Goal: Information Seeking & Learning: Find specific page/section

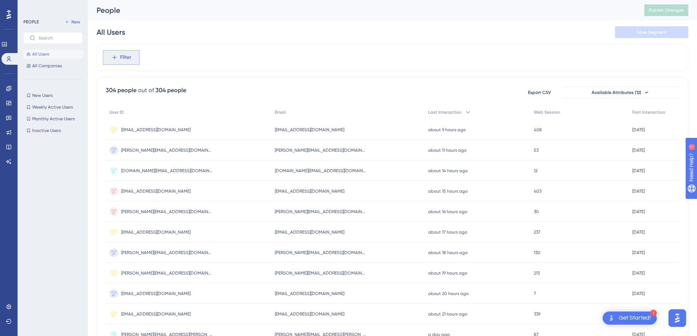
click at [128, 51] on button "Filter" at bounding box center [121, 57] width 37 height 15
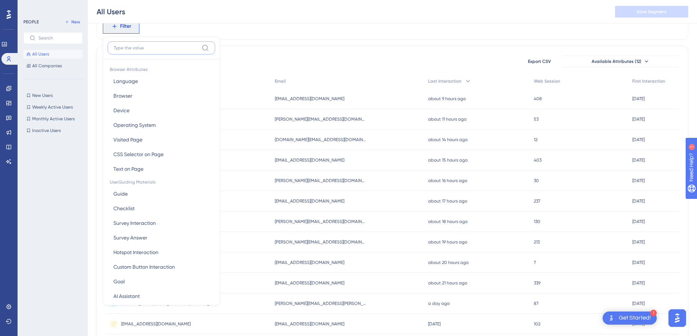
click at [146, 46] on input at bounding box center [156, 48] width 85 height 6
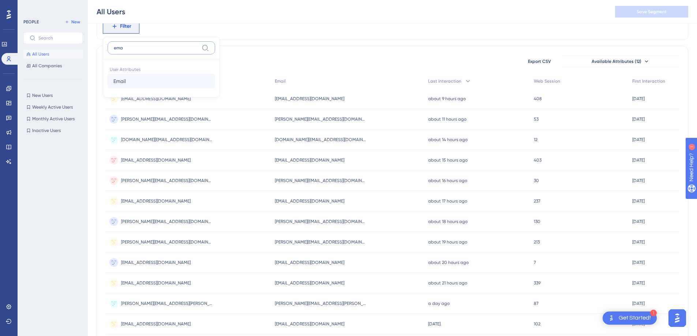
type input "ema"
click at [132, 84] on button "Email Email" at bounding box center [162, 81] width 108 height 15
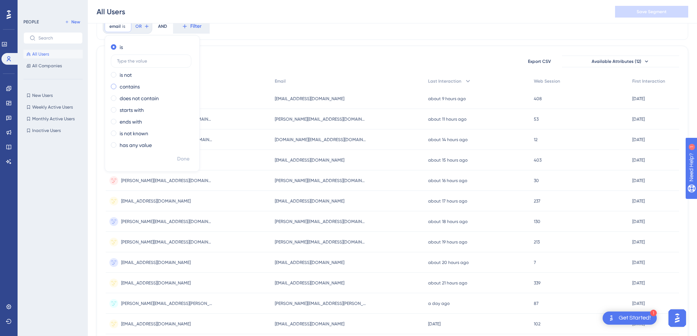
click at [133, 84] on label "contains" at bounding box center [130, 86] width 20 height 9
type input "haarme@gmail.com"
click at [186, 162] on span "Done" at bounding box center [183, 159] width 12 height 9
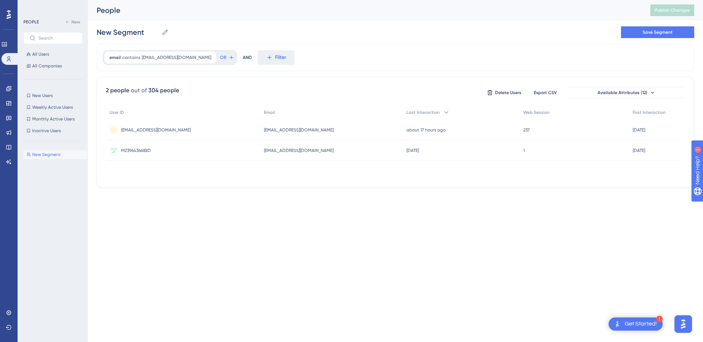
click at [274, 133] on div "haarme@gmail.com haarme@gmail.com" at bounding box center [331, 130] width 143 height 21
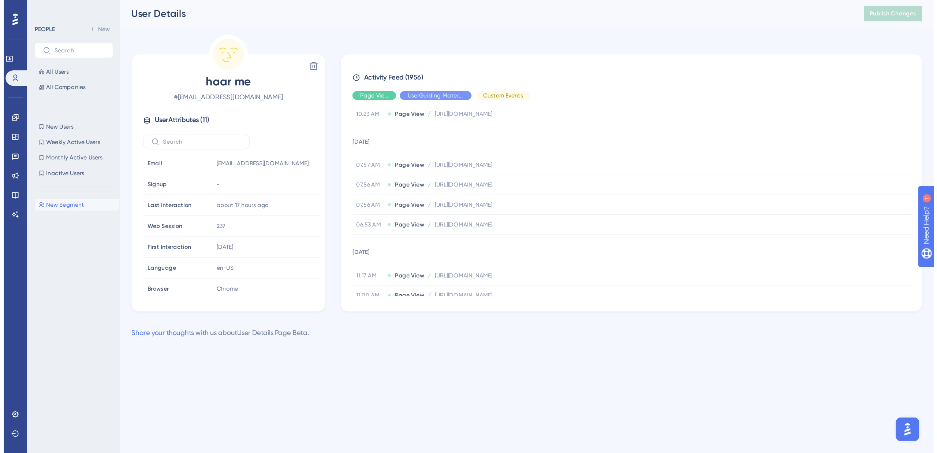
scroll to position [316, 0]
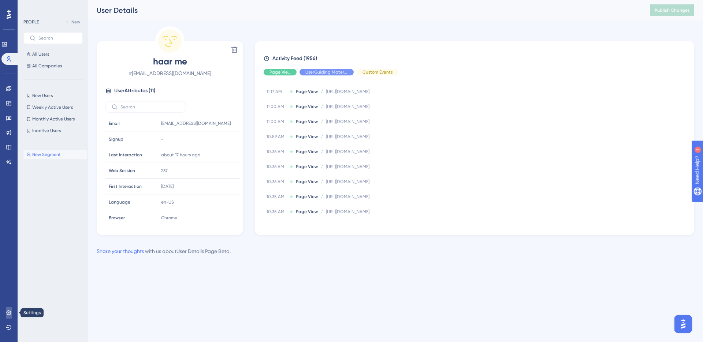
click at [9, 315] on icon at bounding box center [9, 313] width 6 height 6
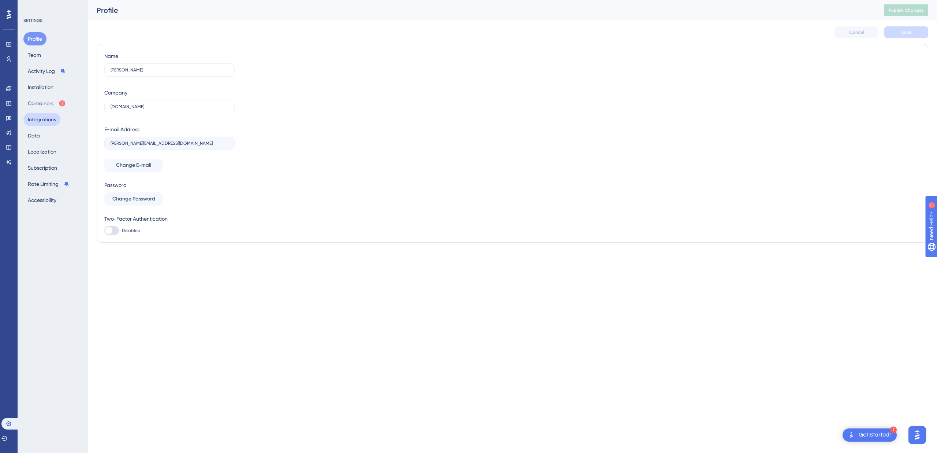
click at [43, 124] on button "Integrations" at bounding box center [41, 119] width 37 height 13
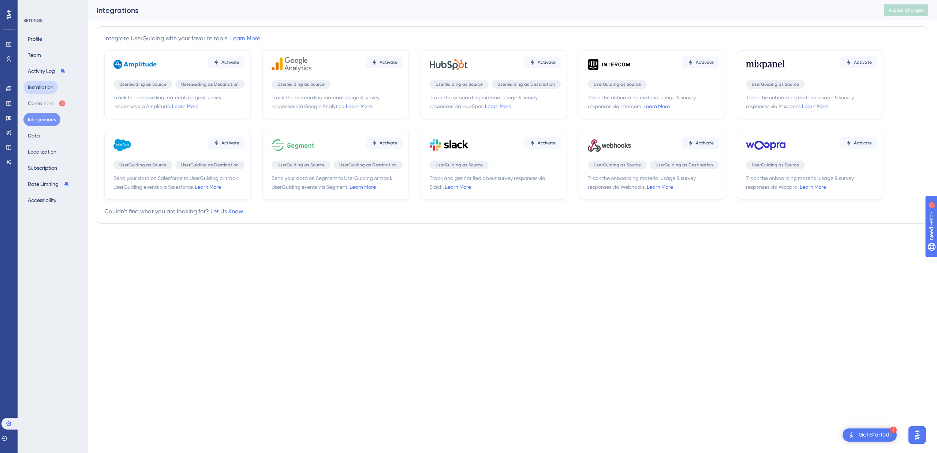
click at [39, 82] on button "Installation" at bounding box center [40, 87] width 34 height 13
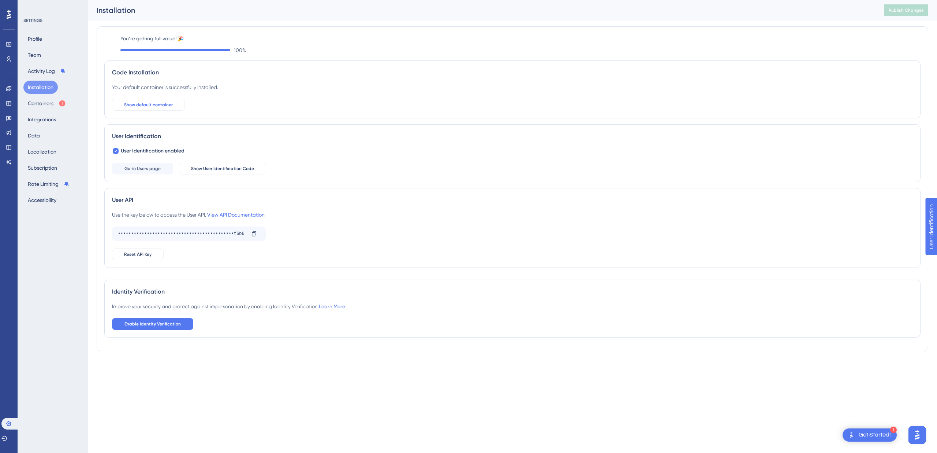
click at [161, 107] on span "Show default container" at bounding box center [148, 105] width 49 height 6
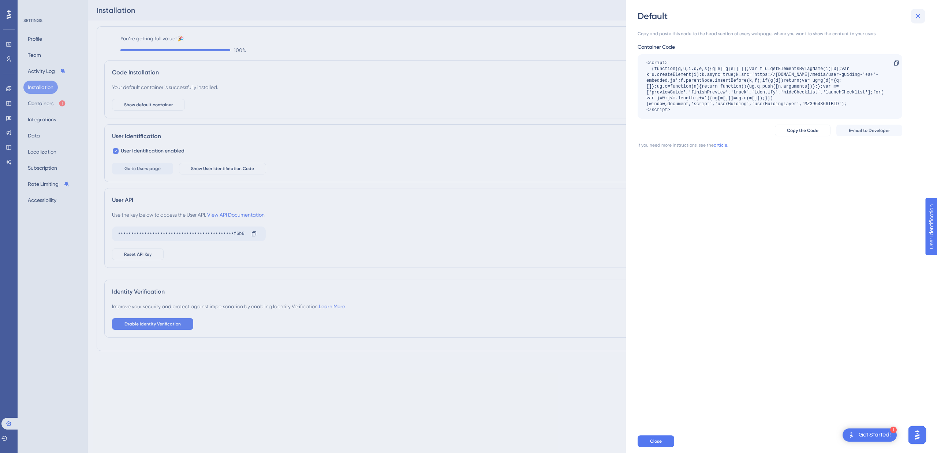
click at [697, 16] on icon at bounding box center [918, 16] width 5 height 5
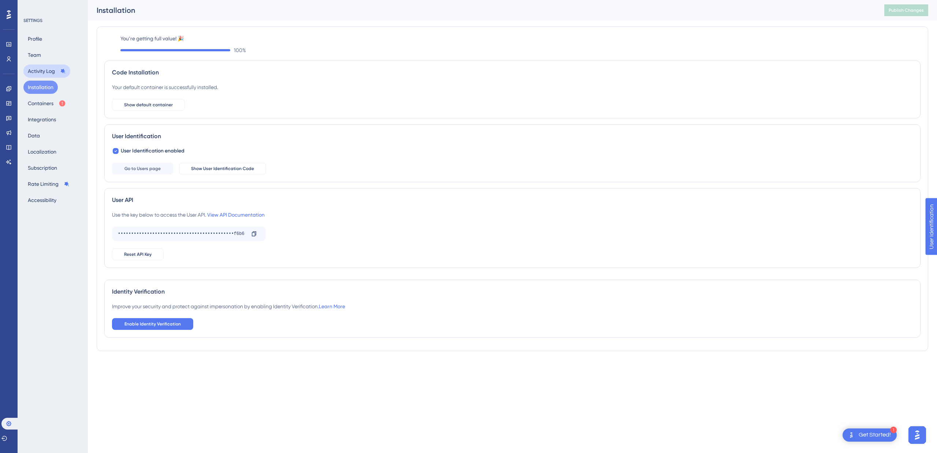
click at [48, 69] on button "Activity Log" at bounding box center [46, 70] width 47 height 13
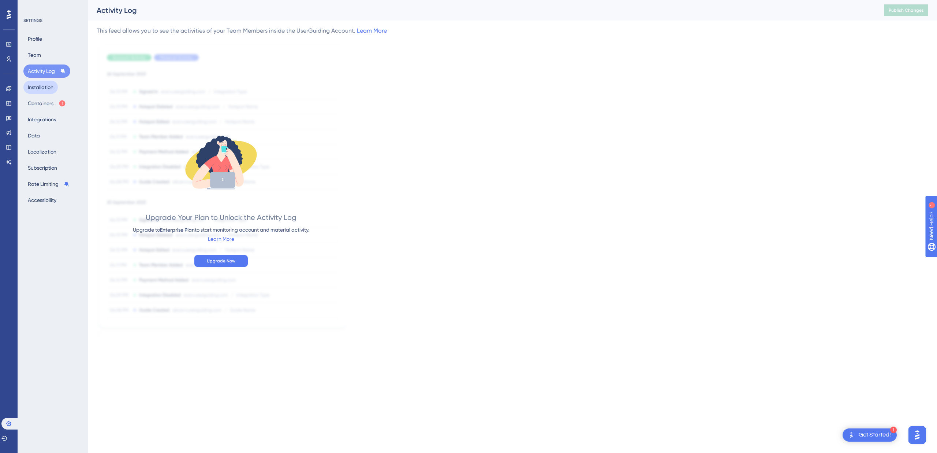
click at [30, 90] on button "Installation" at bounding box center [40, 87] width 34 height 13
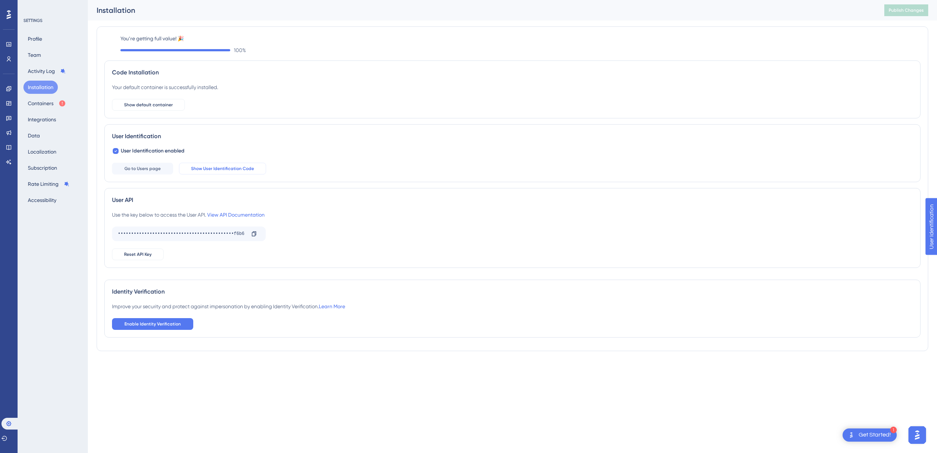
click at [236, 170] on span "Show User Identification Code" at bounding box center [222, 168] width 63 height 6
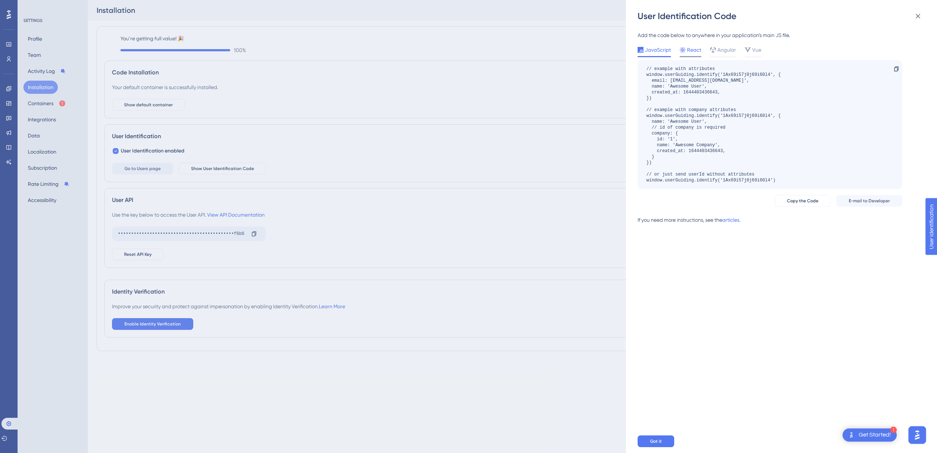
click at [688, 51] on span "React" at bounding box center [694, 49] width 14 height 9
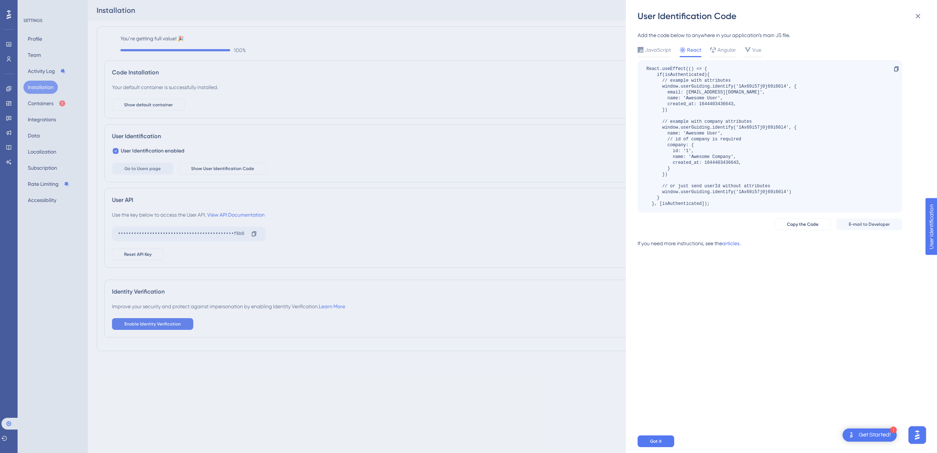
click at [697, 115] on div "React.useEffect(() => { if(isAuthenticated){ // example with attributes window.…" at bounding box center [770, 136] width 265 height 152
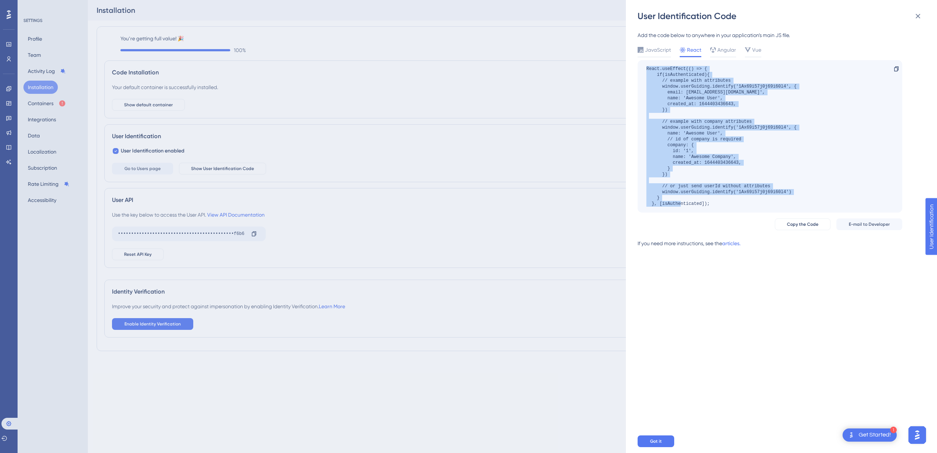
drag, startPoint x: 645, startPoint y: 69, endPoint x: 724, endPoint y: 204, distance: 156.9
click at [697, 204] on div "React.useEffect(() => { if(isAuthenticated){ // example with attributes window.…" at bounding box center [770, 136] width 265 height 152
click at [697, 191] on div "React.useEffect(() => { if(isAuthenticated){ // example with attributes window.…" at bounding box center [722, 136] width 150 height 141
drag, startPoint x: 722, startPoint y: 205, endPoint x: 643, endPoint y: 68, distance: 157.9
click at [643, 68] on div "React.useEffect(() => { if(isAuthenticated){ // example with attributes window.…" at bounding box center [770, 136] width 265 height 152
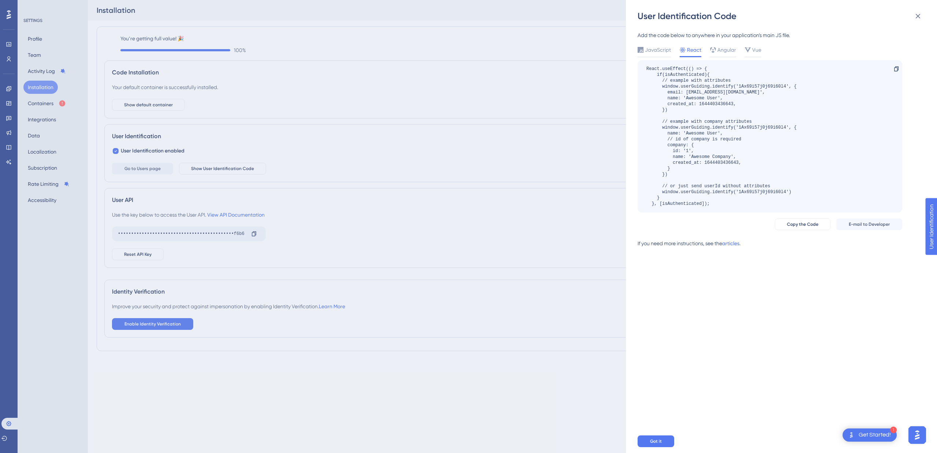
click at [267, 122] on div "User Identification Code Add the code below to anywhere in your application’s m…" at bounding box center [468, 226] width 937 height 453
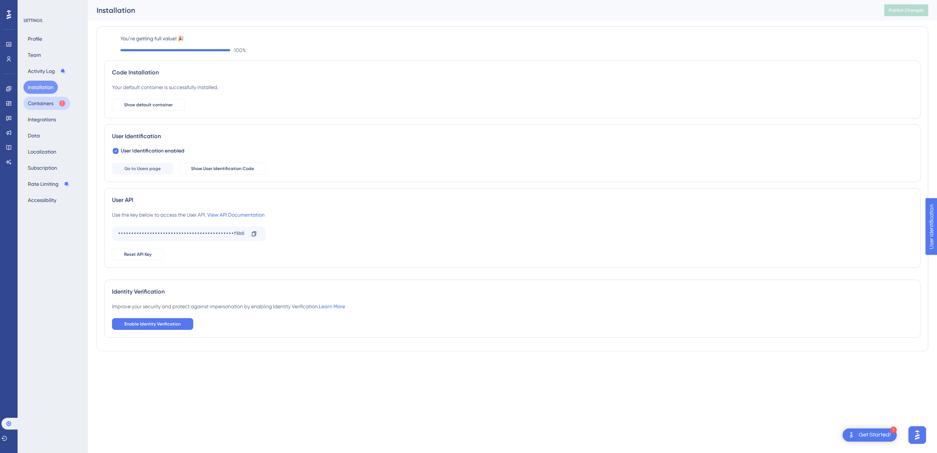
click at [51, 103] on button "Containers" at bounding box center [46, 103] width 47 height 13
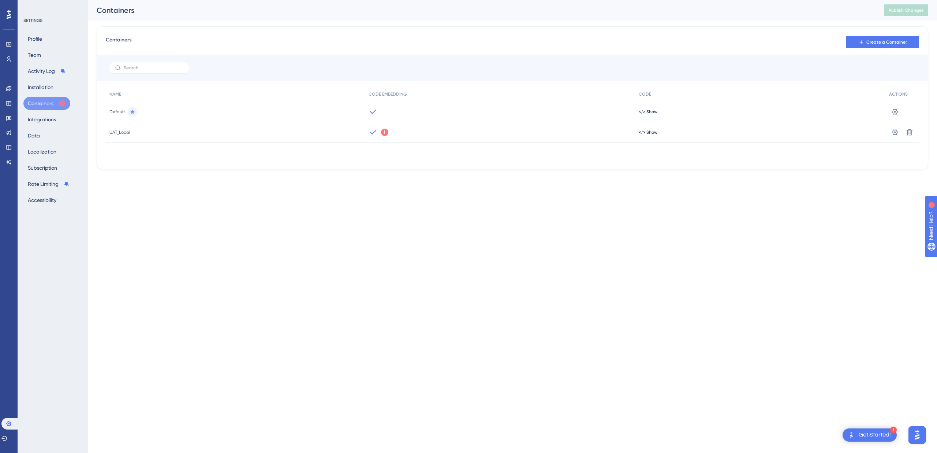
drag, startPoint x: 275, startPoint y: 140, endPoint x: 616, endPoint y: 157, distance: 342.0
click at [276, 140] on div "UAT_Local" at bounding box center [235, 132] width 259 height 21
click at [697, 130] on button at bounding box center [895, 132] width 12 height 12
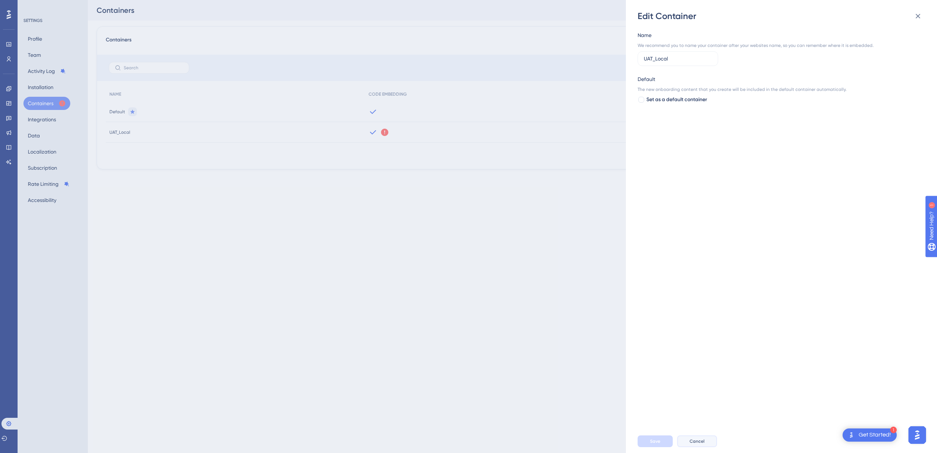
click at [692, 336] on span "Cancel" at bounding box center [697, 441] width 15 height 6
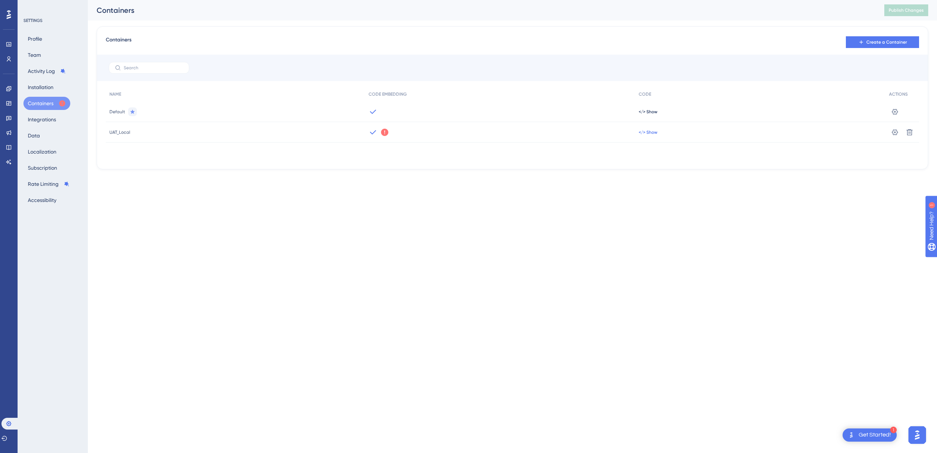
click at [647, 131] on span "</> Show" at bounding box center [648, 132] width 19 height 6
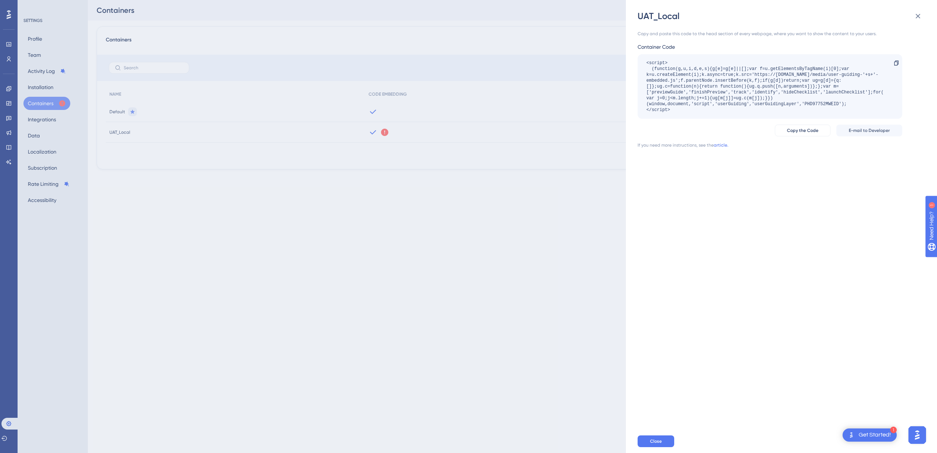
click at [697, 104] on div "<script> (function(g,u,i,d,e,s){g[e]=g[e]||[];var f=u.getElementsByTagName(i)[0…" at bounding box center [767, 86] width 240 height 53
copy div "PHD97752MWEID"
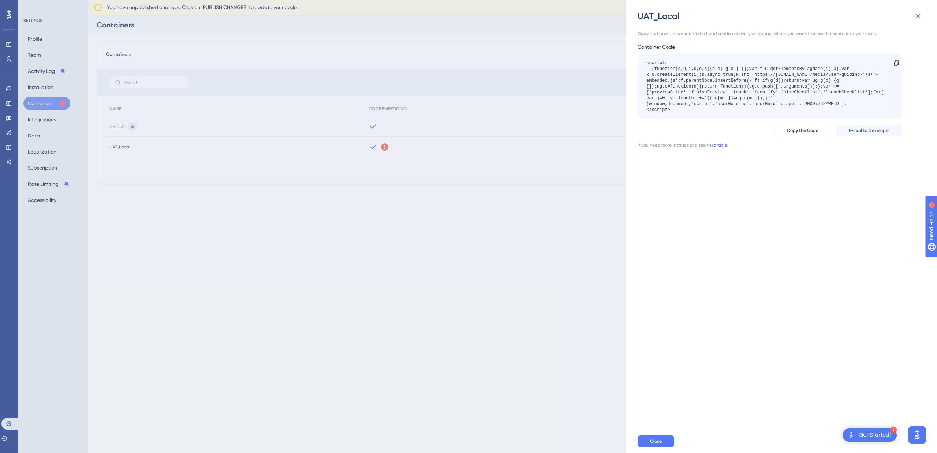
click at [219, 253] on div "UAT_Local Copy and paste this code to the head section of every webpage, where …" at bounding box center [468, 226] width 937 height 453
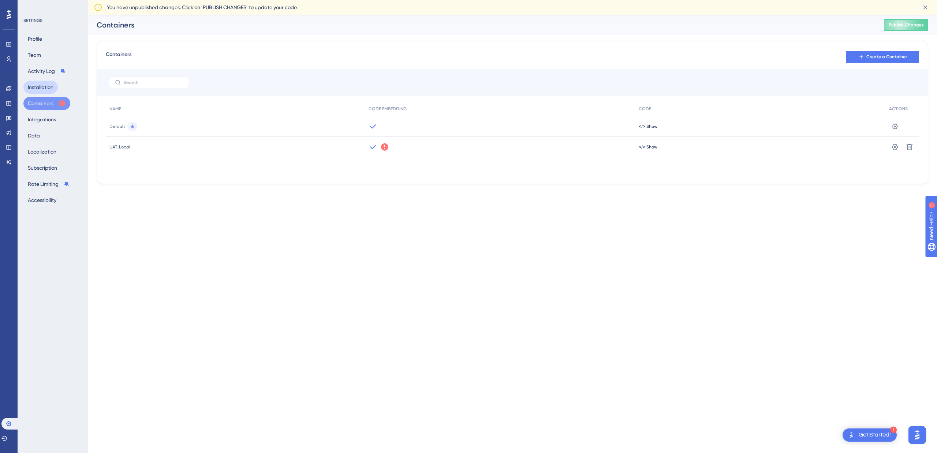
click at [41, 86] on button "Installation" at bounding box center [40, 87] width 34 height 13
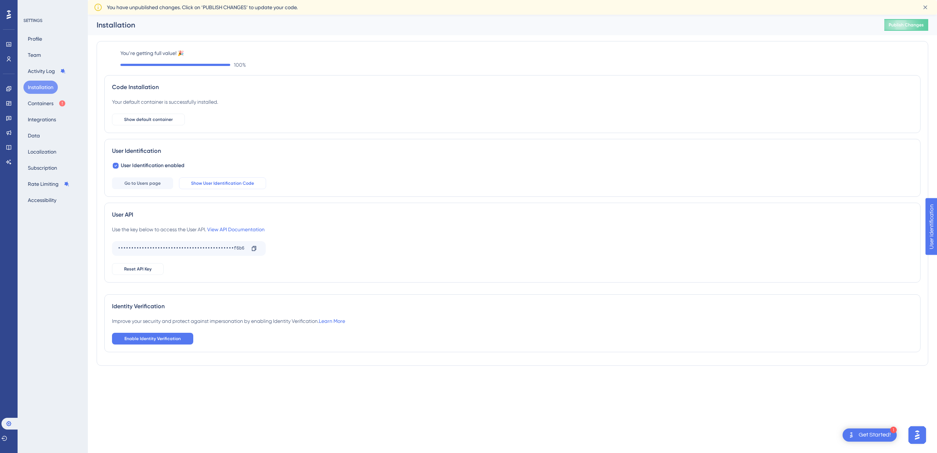
click at [245, 185] on span "Show User Identification Code" at bounding box center [222, 183] width 63 height 6
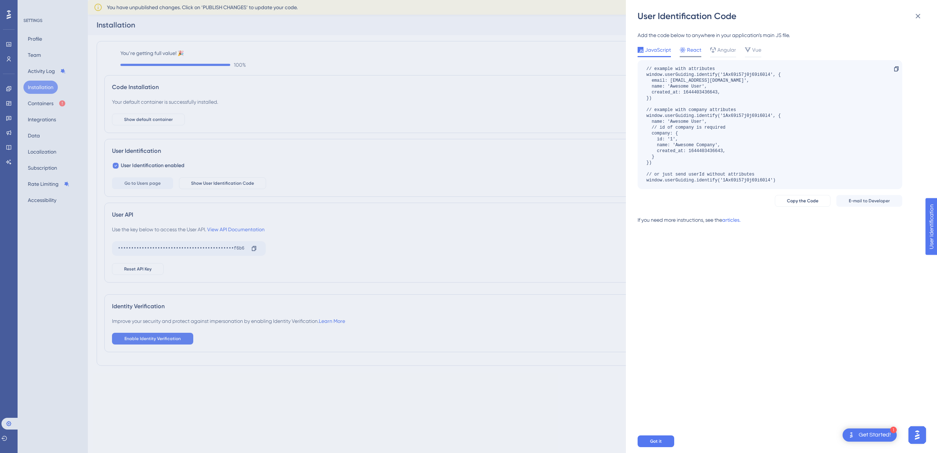
click at [696, 53] on span "React" at bounding box center [694, 49] width 14 height 9
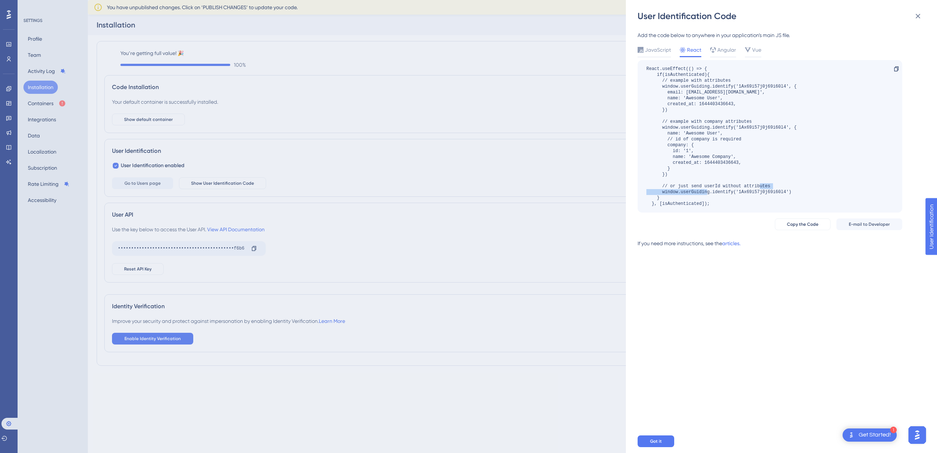
drag, startPoint x: 737, startPoint y: 193, endPoint x: 662, endPoint y: 194, distance: 74.7
click at [662, 194] on div "React.useEffect(() => { if(isAuthenticated){ // example with attributes window.…" at bounding box center [722, 136] width 150 height 141
copy div "window.userGuiding.identify("
click at [697, 199] on div "React.useEffect(() => { if(isAuthenticated){ // example with attributes window.…" at bounding box center [722, 136] width 150 height 141
drag, startPoint x: 661, startPoint y: 86, endPoint x: 710, endPoint y: 87, distance: 48.7
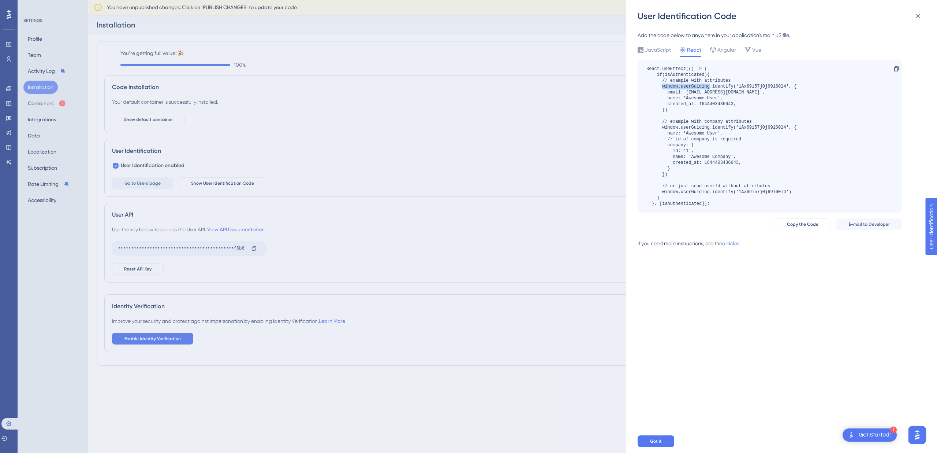
click at [697, 87] on div "React.useEffect(() => { if(isAuthenticated){ // example with attributes window.…" at bounding box center [722, 136] width 150 height 141
copy div "window.userGuiding"
click at [697, 286] on div "Add the code below to anywhere in your application’s main JS file. JavaScript R…" at bounding box center [785, 225] width 295 height 407
click at [11, 86] on div "User Identification Code Add the code below to anywhere in your application’s m…" at bounding box center [468, 226] width 937 height 453
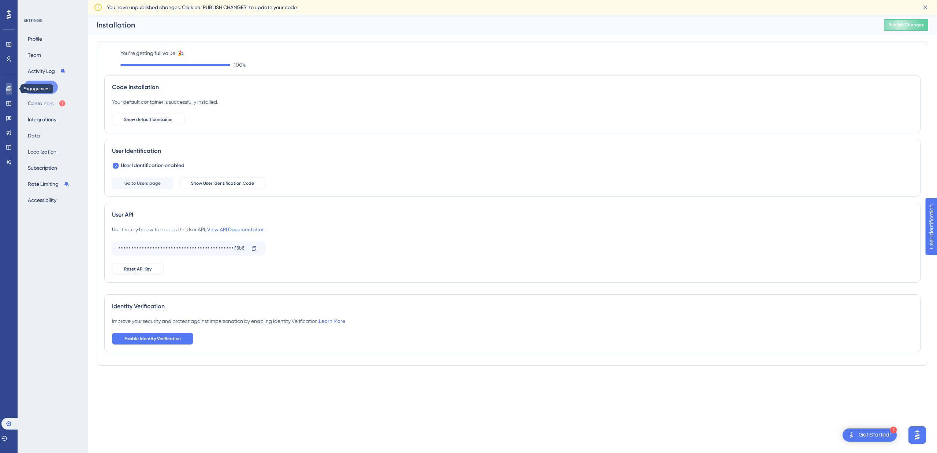
click at [10, 88] on icon at bounding box center [9, 89] width 6 height 6
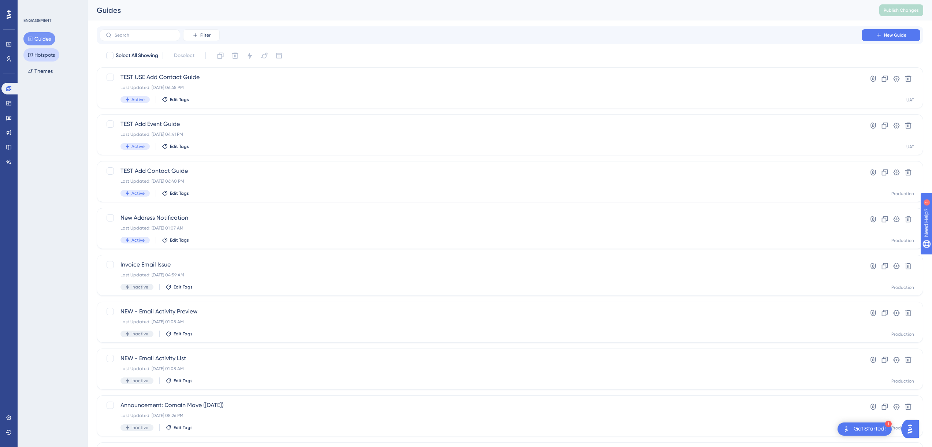
click at [49, 57] on button "Hotspots" at bounding box center [41, 54] width 36 height 13
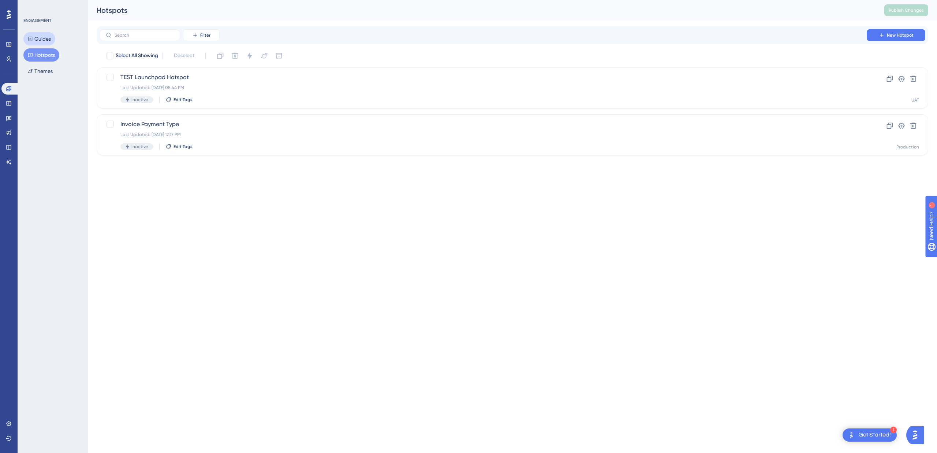
click at [44, 42] on button "Guides" at bounding box center [39, 38] width 32 height 13
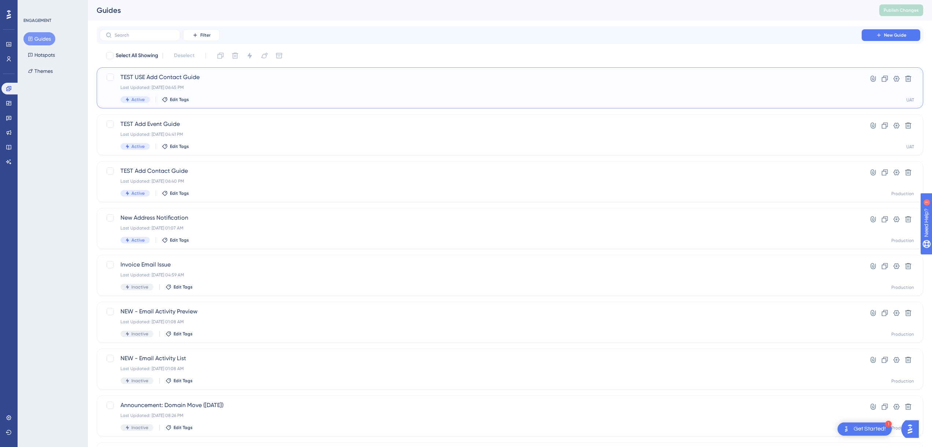
click at [155, 78] on span "TEST USE Add Contact Guide" at bounding box center [480, 77] width 720 height 9
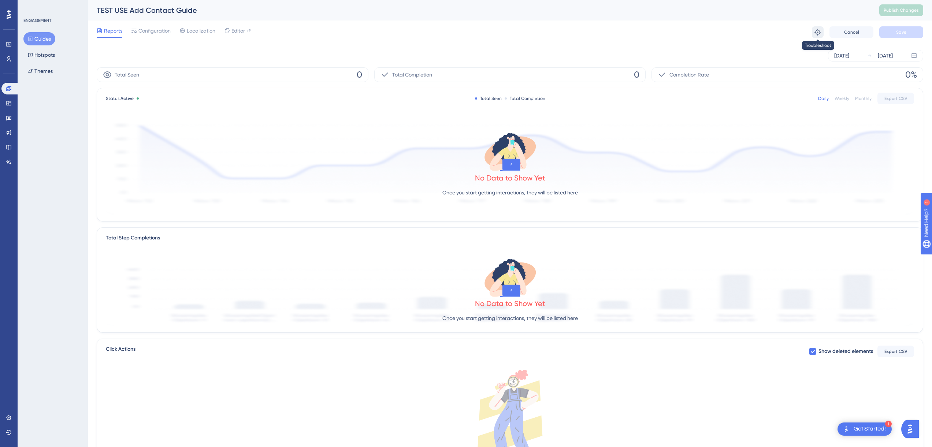
click at [817, 30] on icon at bounding box center [817, 32] width 7 height 7
click at [9, 417] on icon at bounding box center [8, 417] width 5 height 5
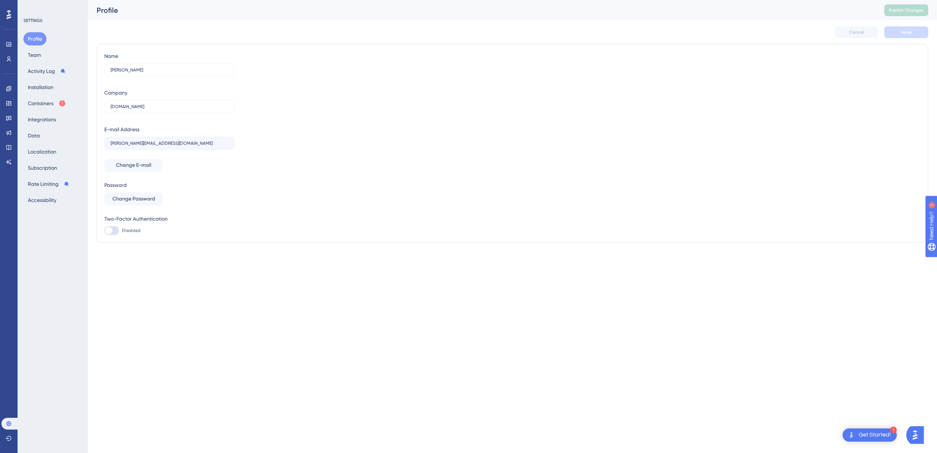
click at [35, 42] on button "Profile" at bounding box center [34, 38] width 23 height 13
click at [8, 89] on icon at bounding box center [8, 88] width 5 height 5
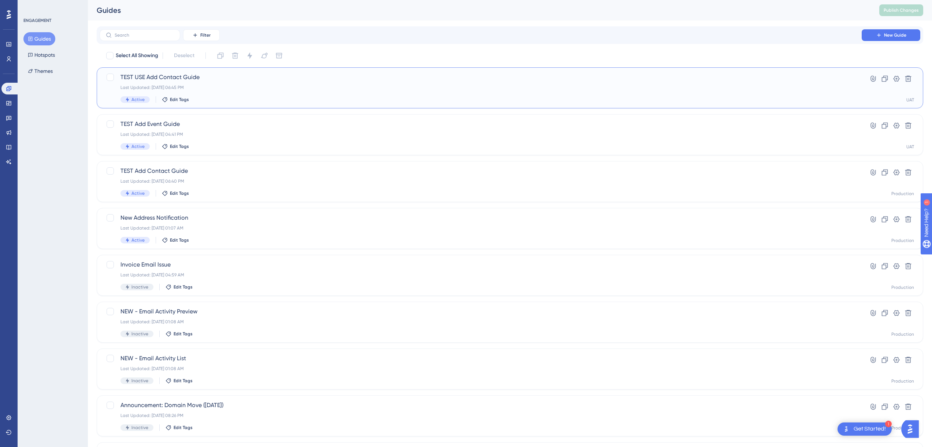
click at [155, 80] on span "TEST USE Add Contact Guide" at bounding box center [480, 77] width 720 height 9
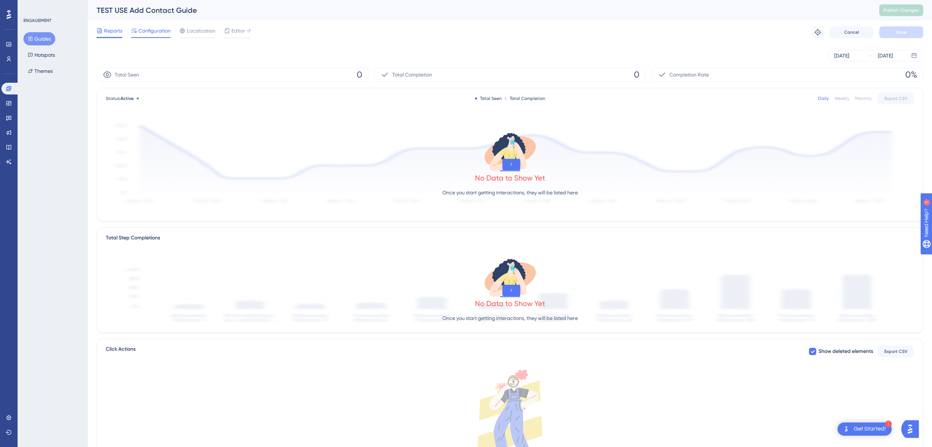
click at [146, 35] on span "Configuration" at bounding box center [154, 30] width 32 height 9
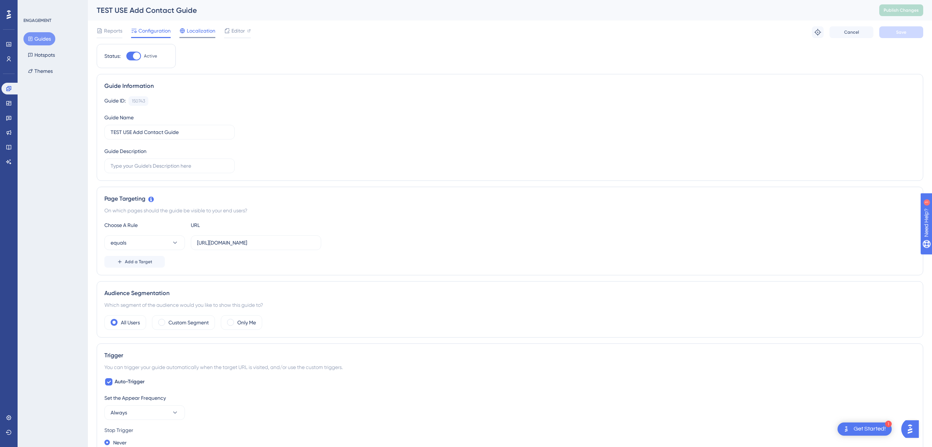
click at [192, 34] on span "Localization" at bounding box center [201, 30] width 29 height 9
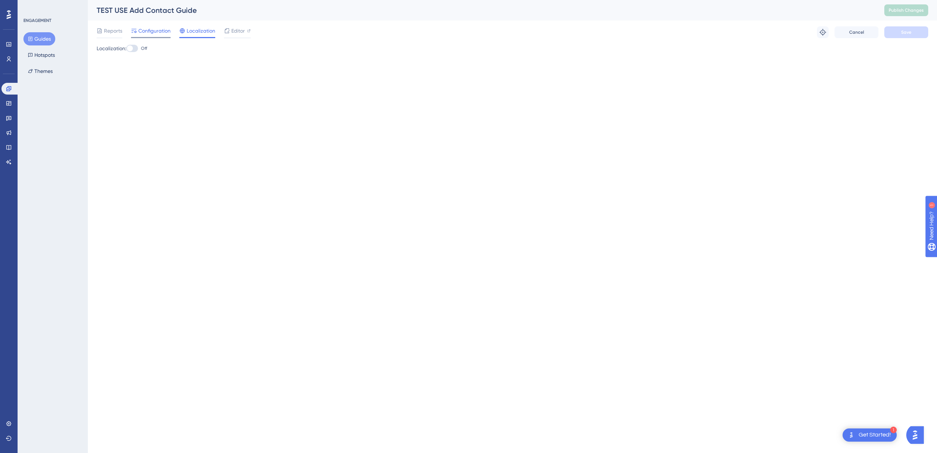
click at [161, 34] on span "Configuration" at bounding box center [154, 30] width 32 height 9
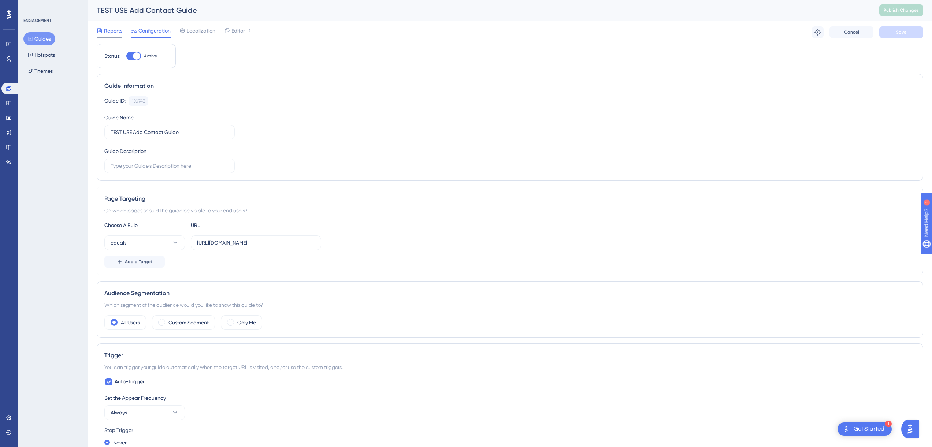
click at [115, 31] on span "Reports" at bounding box center [113, 30] width 18 height 9
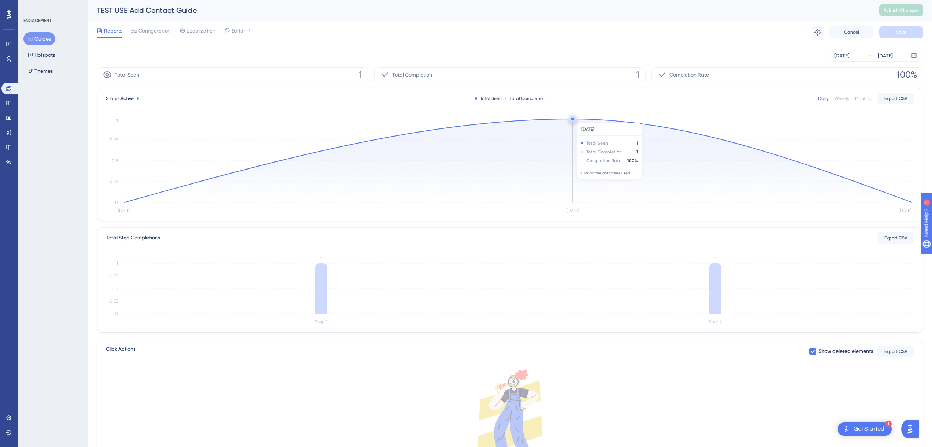
click at [570, 119] on circle at bounding box center [573, 119] width 6 height 6
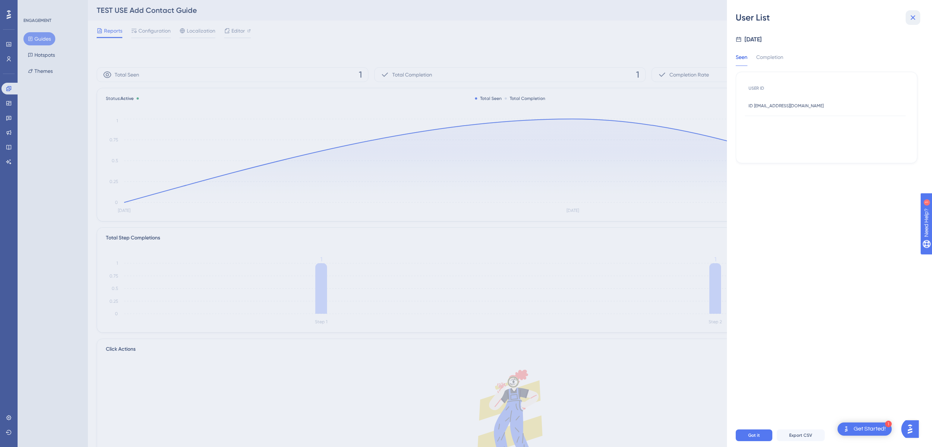
click at [907, 18] on button at bounding box center [912, 17] width 15 height 15
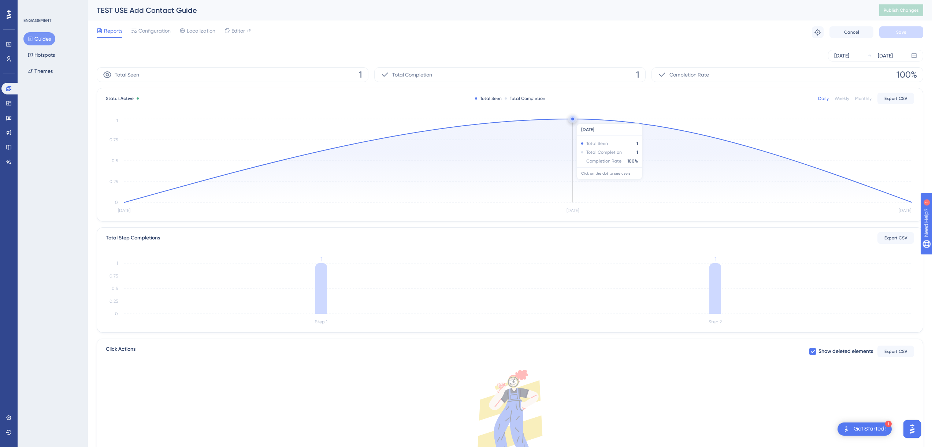
click at [572, 120] on circle at bounding box center [572, 119] width 3 height 3
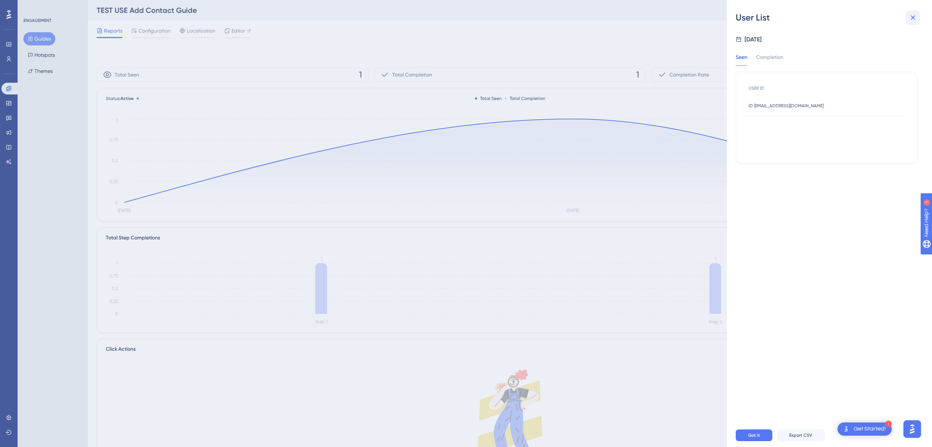
click at [912, 18] on icon at bounding box center [913, 17] width 5 height 5
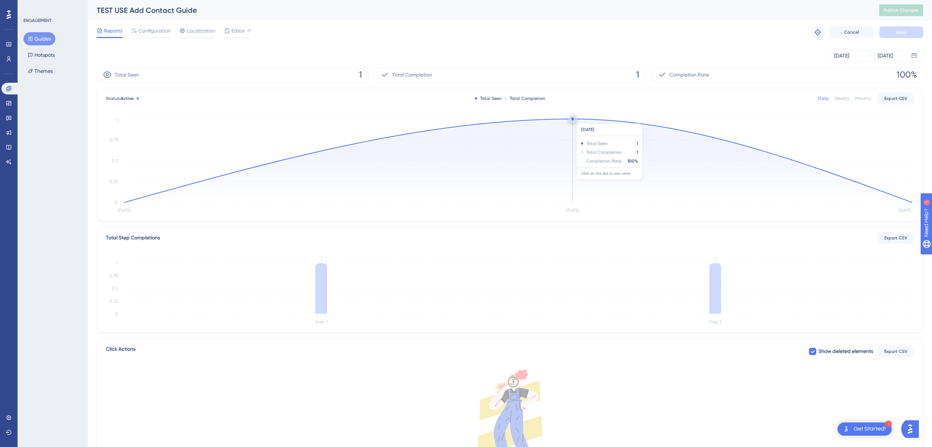
click at [572, 120] on circle at bounding box center [572, 119] width 3 height 3
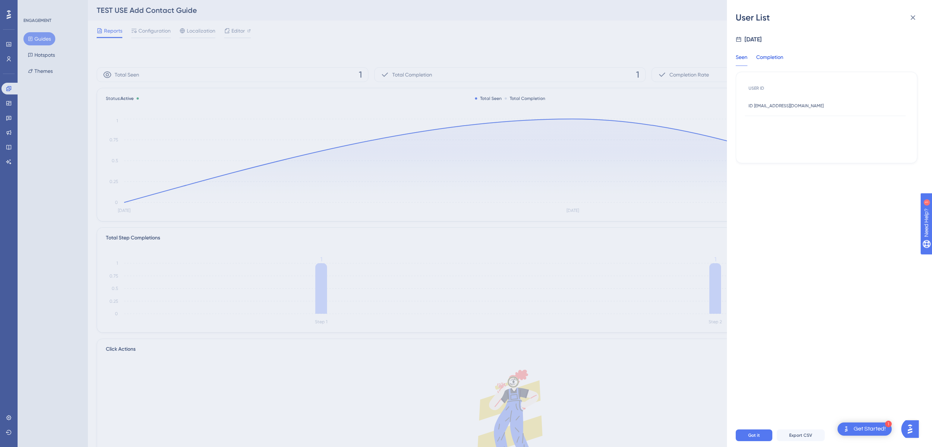
click at [762, 59] on div "Completion" at bounding box center [769, 59] width 27 height 13
click at [737, 59] on div "Seen" at bounding box center [742, 59] width 12 height 13
click at [914, 15] on icon at bounding box center [912, 17] width 9 height 9
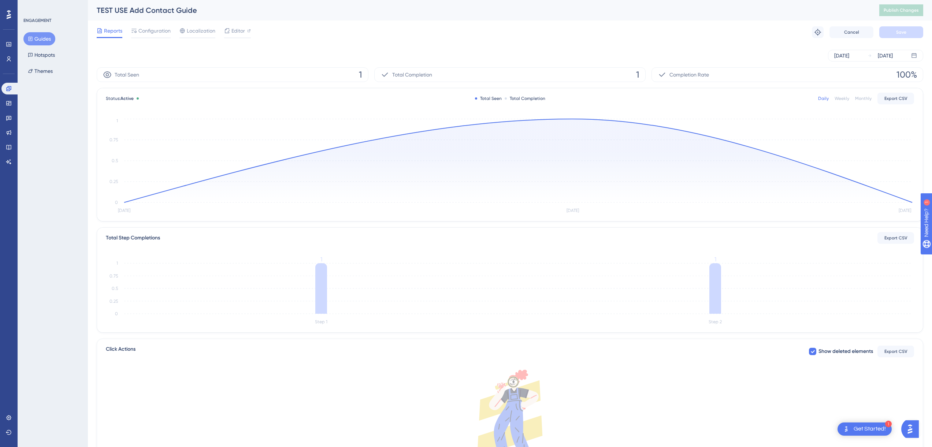
click at [399, 36] on div "Reports Configuration Localization Editor Troubleshoot Cancel Save" at bounding box center [510, 32] width 826 height 23
click at [573, 120] on circle at bounding box center [572, 119] width 3 height 3
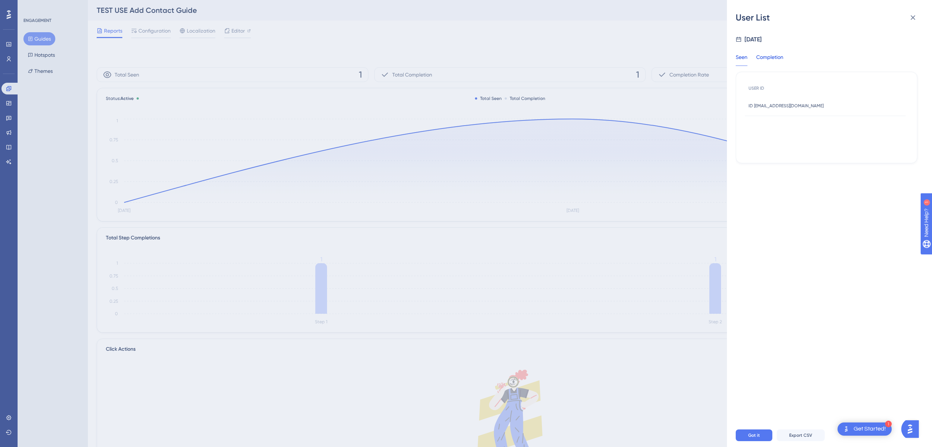
click at [770, 63] on div "Completion" at bounding box center [769, 59] width 27 height 13
click at [741, 61] on div "Seen" at bounding box center [742, 59] width 12 height 13
click at [0, 0] on div "User List [DATE] Seen Completion USER ID ID [EMAIL_ADDRESS][DOMAIN_NAME] ID [EM…" at bounding box center [0, 0] width 0 height 0
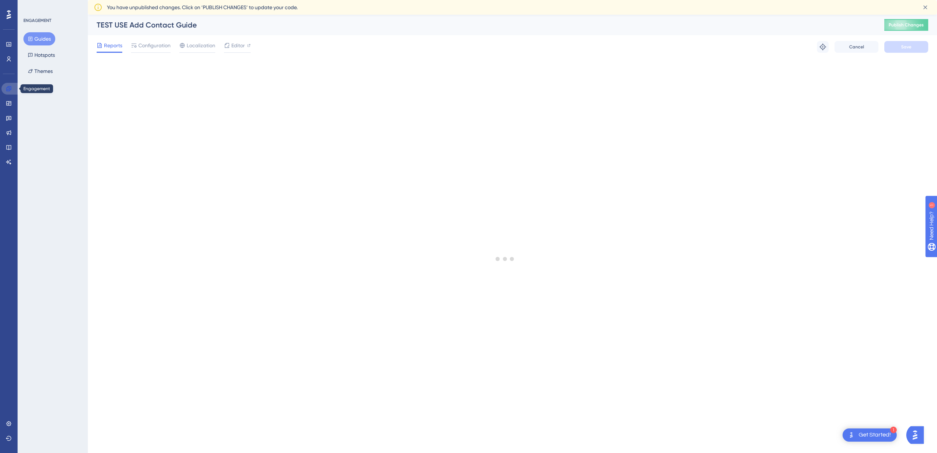
click at [3, 91] on link at bounding box center [10, 89] width 18 height 12
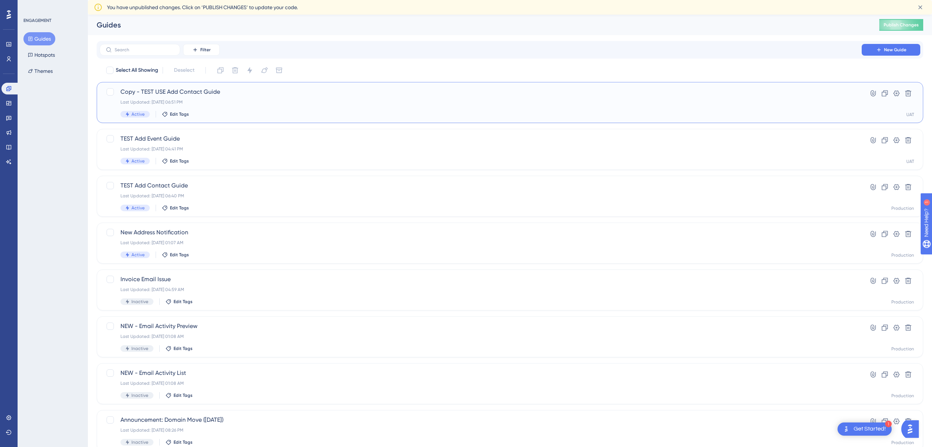
click at [183, 94] on span "Copy - TEST USE Add Contact Guide" at bounding box center [480, 92] width 720 height 9
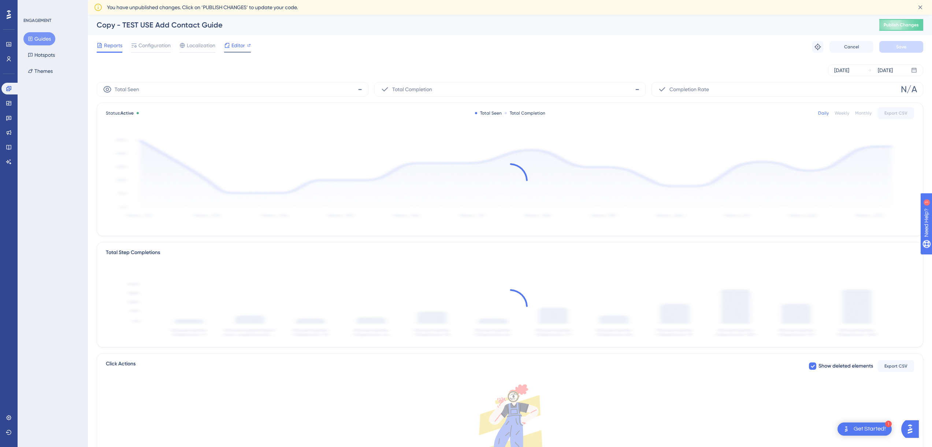
click at [240, 45] on span "Editor" at bounding box center [238, 45] width 14 height 9
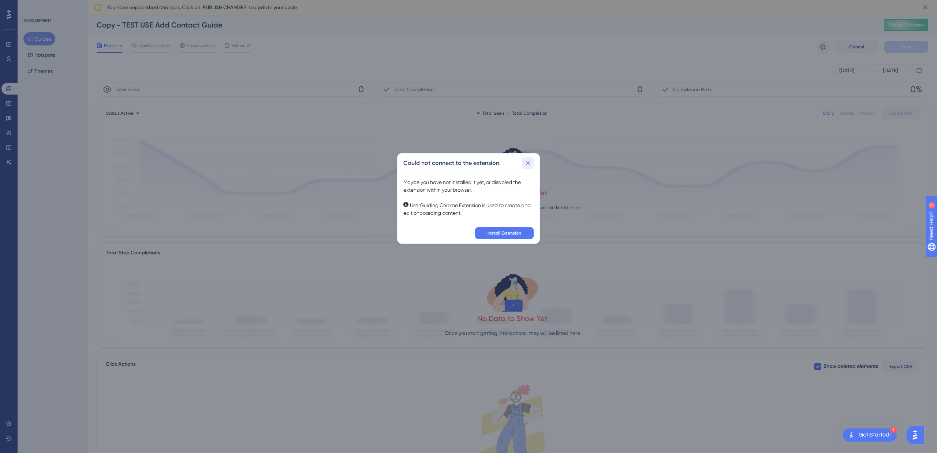
click at [528, 163] on icon at bounding box center [528, 163] width 4 height 4
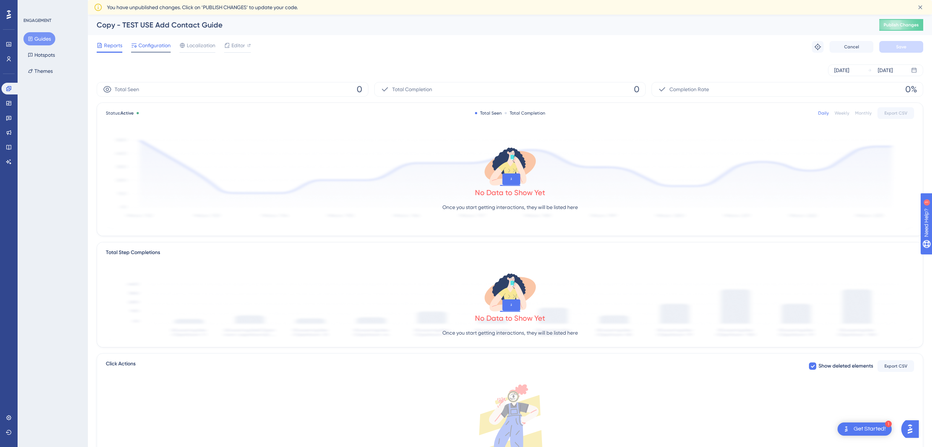
click at [158, 48] on span "Configuration" at bounding box center [154, 45] width 32 height 9
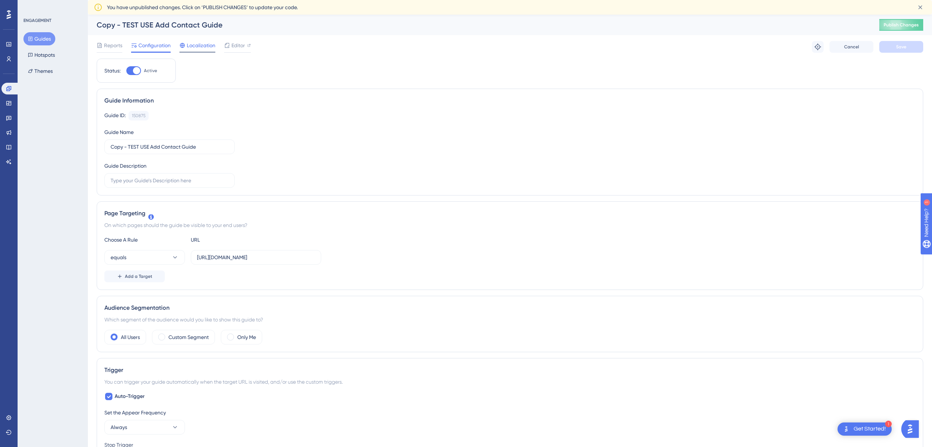
click at [193, 43] on span "Localization" at bounding box center [201, 45] width 29 height 9
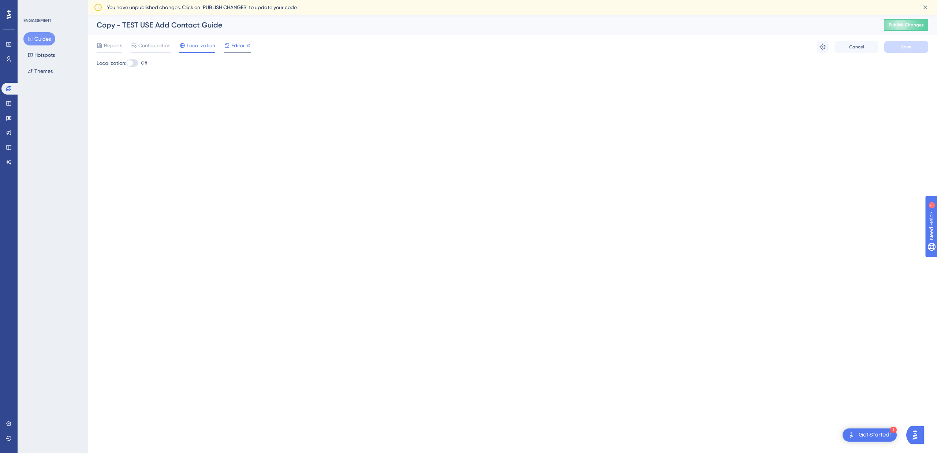
click at [239, 45] on span "Editor" at bounding box center [238, 45] width 14 height 9
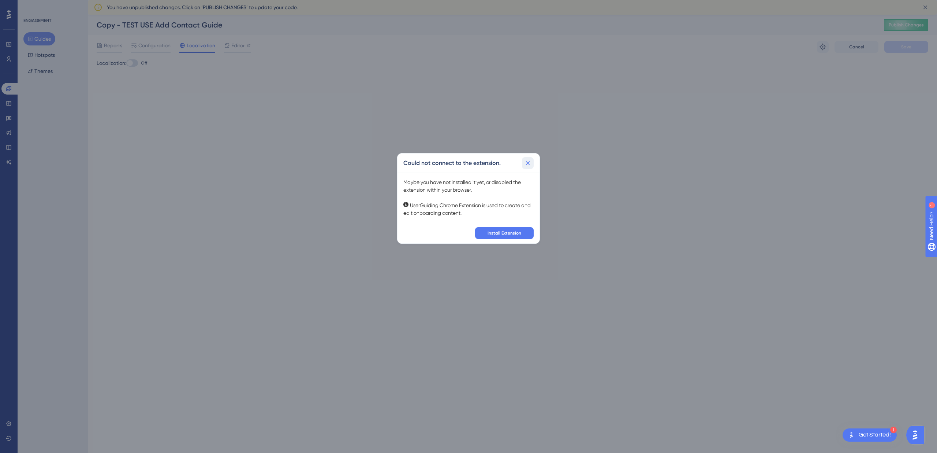
click at [529, 164] on icon at bounding box center [527, 162] width 7 height 7
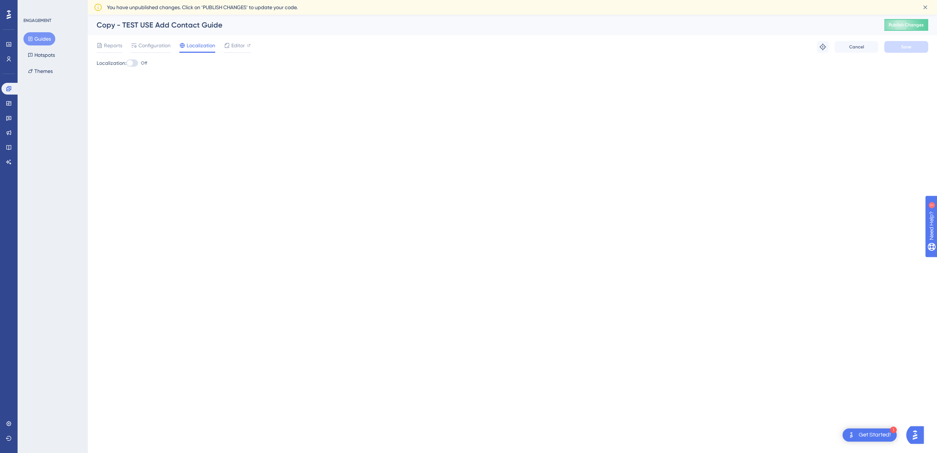
click at [40, 45] on button "Guides" at bounding box center [39, 38] width 32 height 13
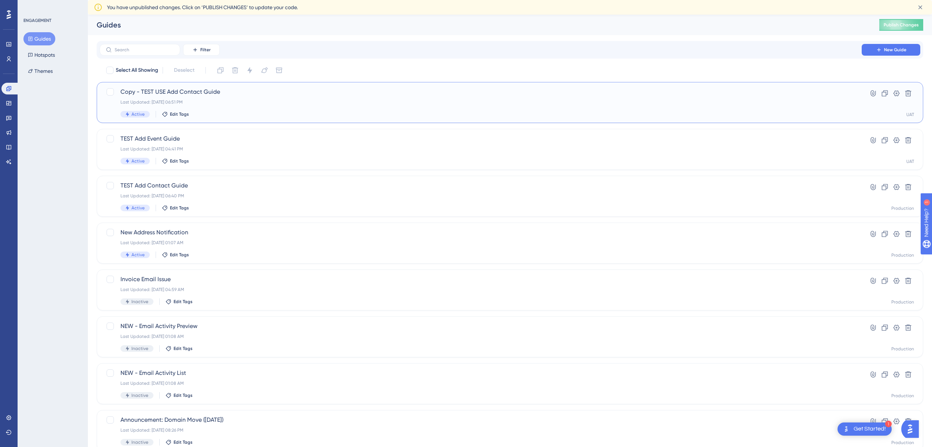
click at [216, 87] on div "Copy - TEST USE Add Contact Guide Last Updated: Aug 28 2025, 06:51 PM Active Ed…" at bounding box center [510, 102] width 826 height 41
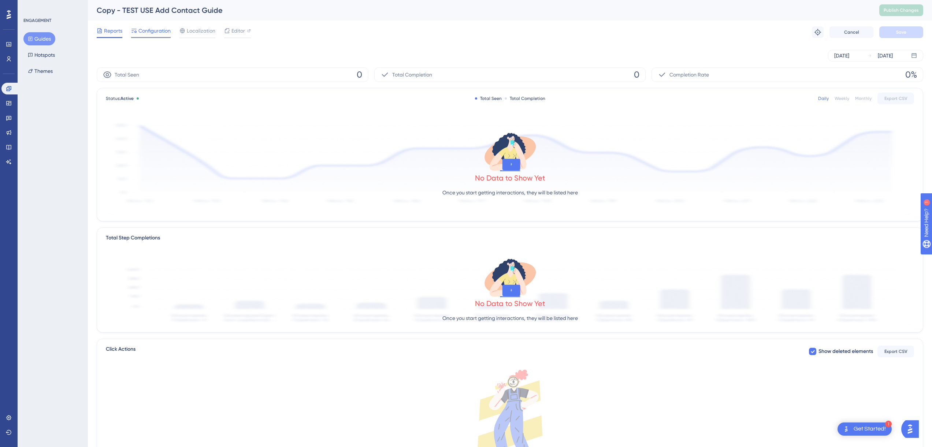
click at [161, 32] on span "Configuration" at bounding box center [154, 30] width 32 height 9
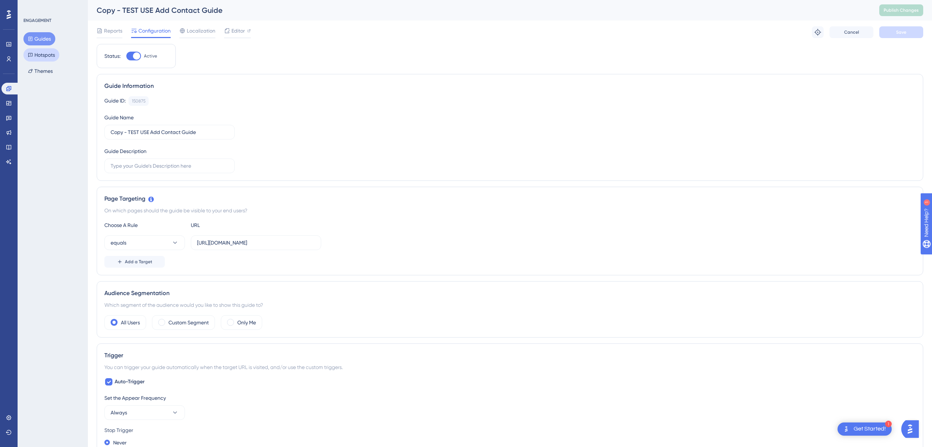
click at [48, 57] on button "Hotspots" at bounding box center [41, 54] width 36 height 13
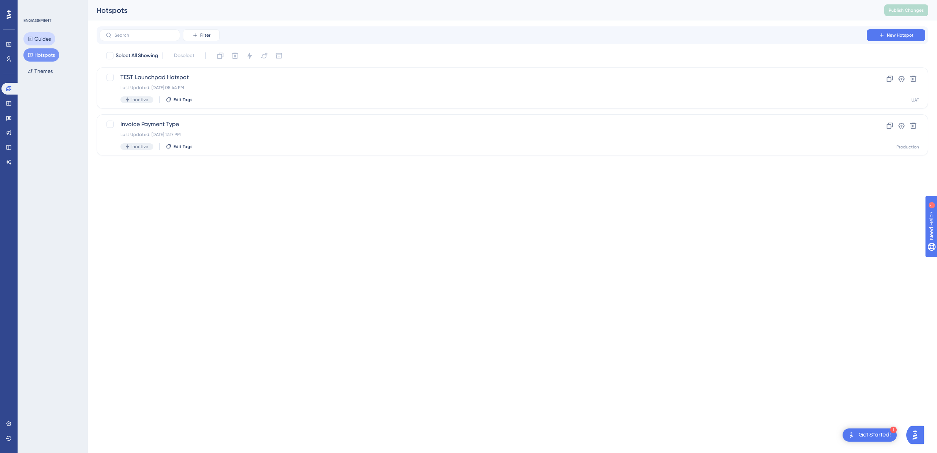
click at [38, 38] on button "Guides" at bounding box center [39, 38] width 32 height 13
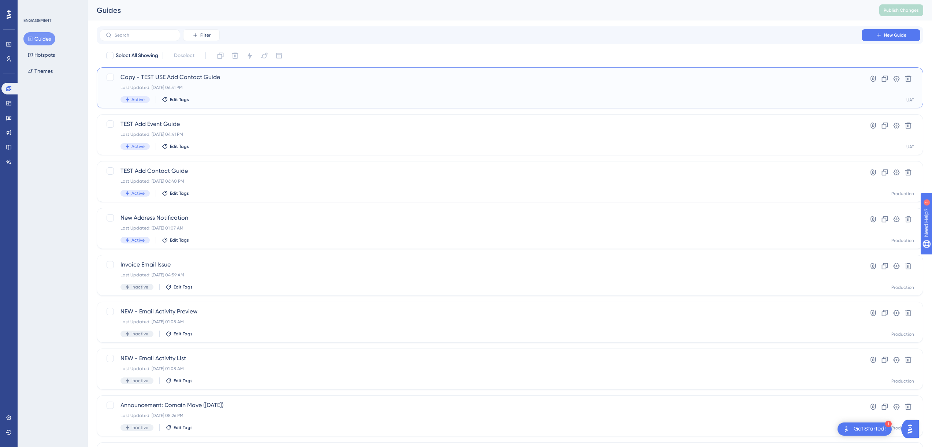
click at [264, 79] on span "Copy - TEST USE Add Contact Guide" at bounding box center [480, 77] width 720 height 9
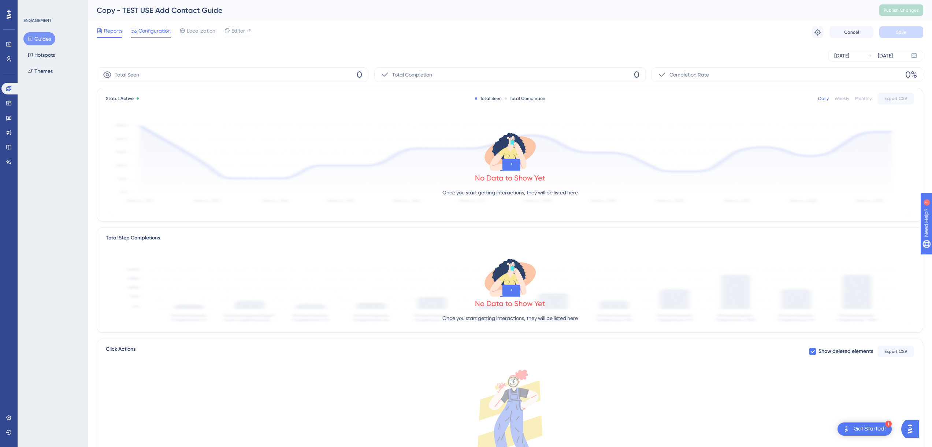
click at [158, 29] on span "Configuration" at bounding box center [154, 30] width 32 height 9
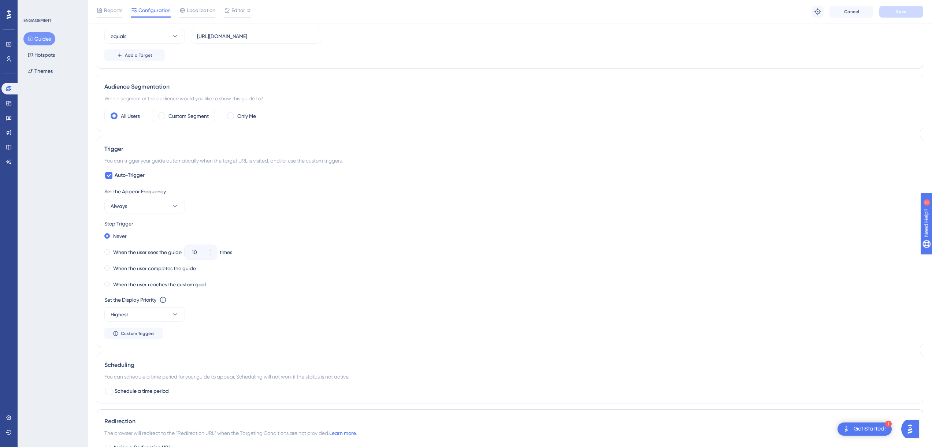
scroll to position [222, 0]
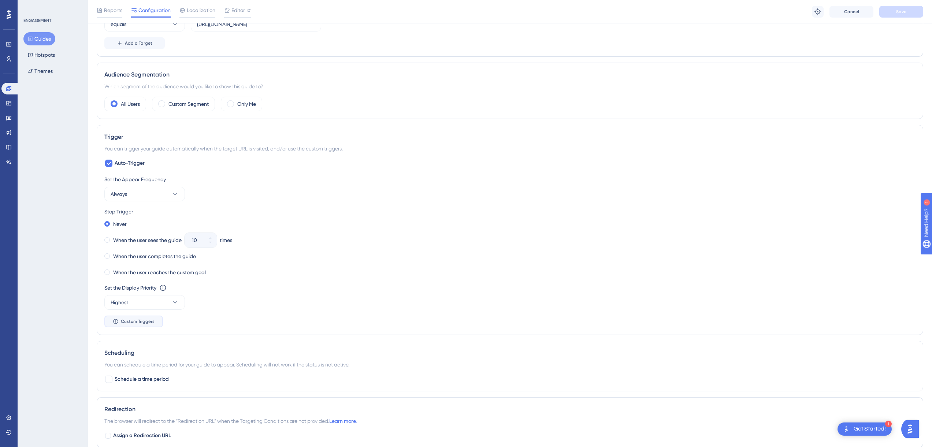
click at [135, 321] on span "Custom Triggers" at bounding box center [138, 322] width 34 height 6
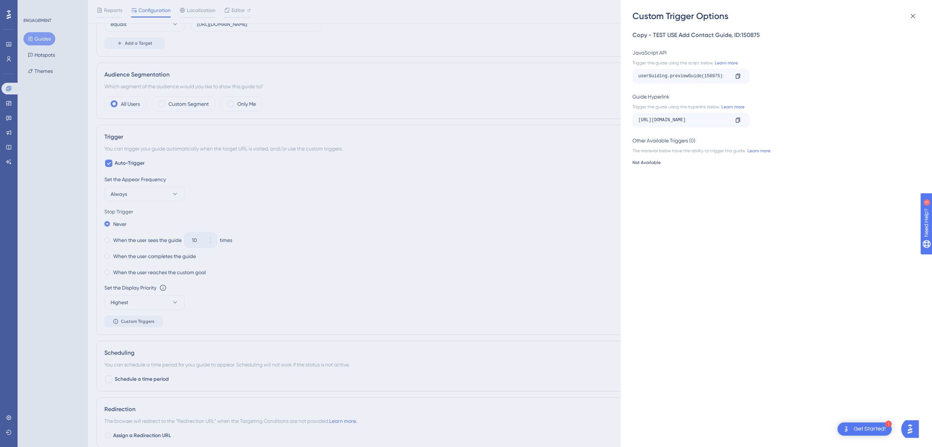
click at [0, 0] on div "Custom Trigger Options Copy - TEST USE Add Contact Guide , ID: 150875 JavaScrip…" at bounding box center [0, 0] width 0 height 0
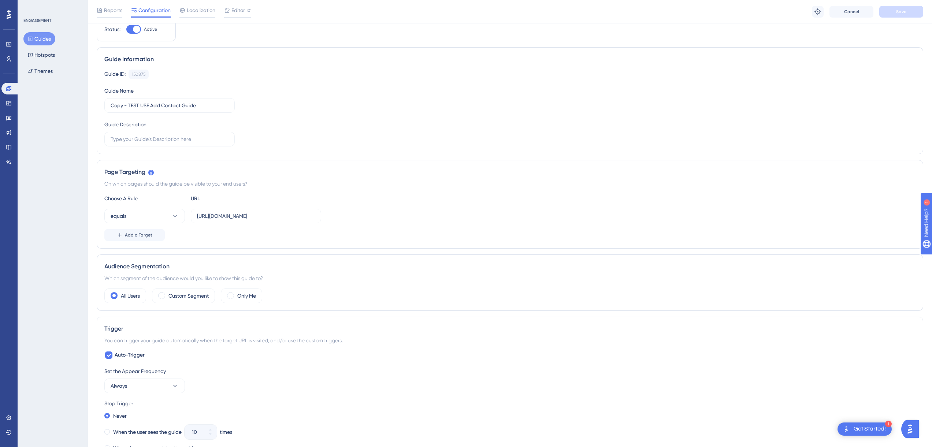
scroll to position [0, 0]
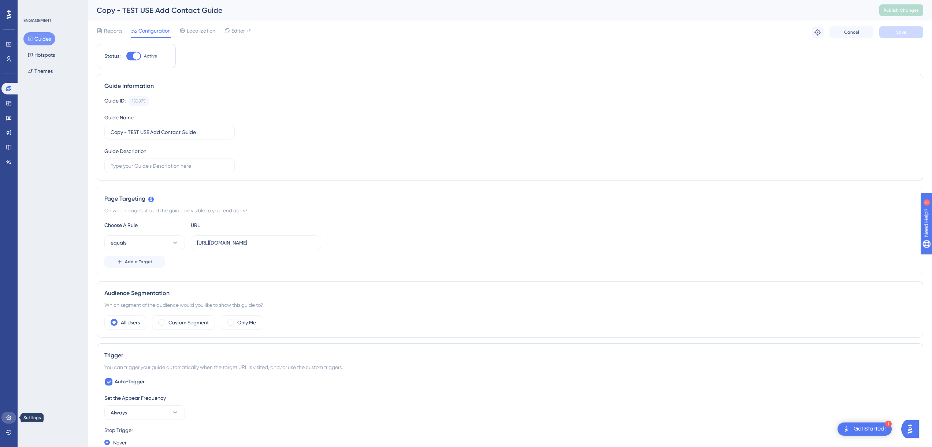
click at [4, 416] on link at bounding box center [8, 418] width 15 height 12
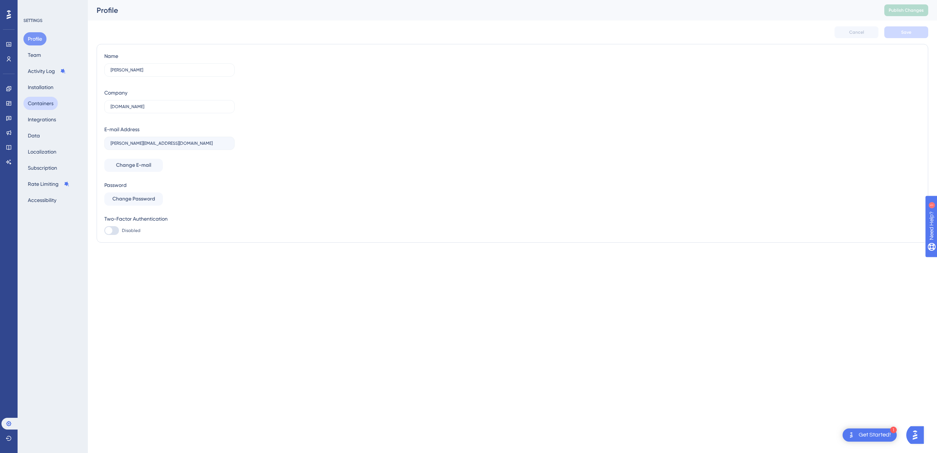
click at [44, 105] on button "Containers" at bounding box center [40, 103] width 34 height 13
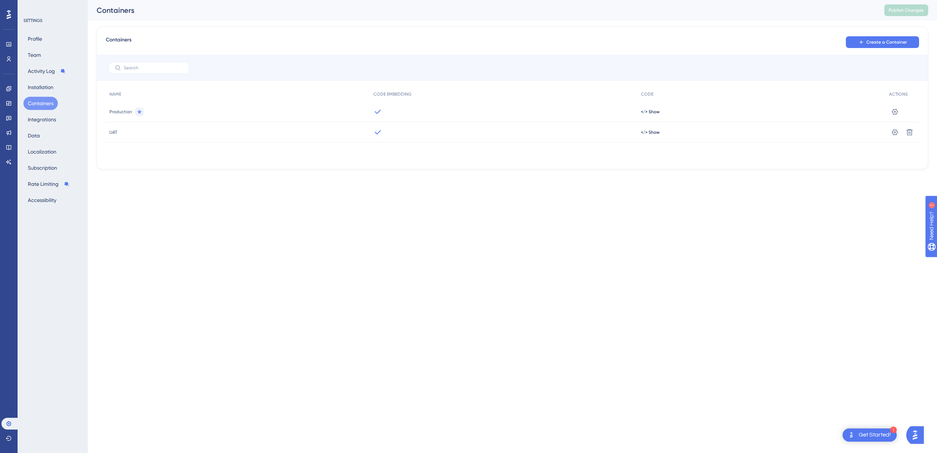
click at [379, 134] on icon at bounding box center [377, 132] width 9 height 9
click at [897, 133] on icon at bounding box center [895, 132] width 7 height 7
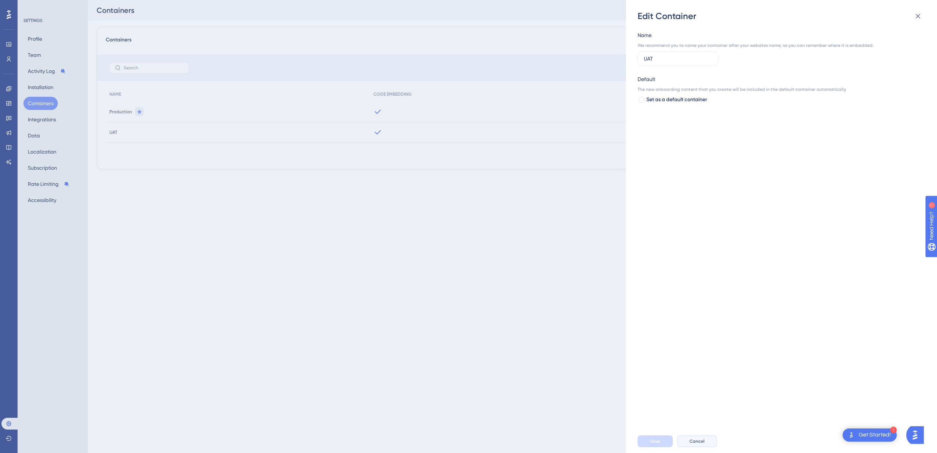
click at [700, 445] on button "Cancel" at bounding box center [697, 441] width 40 height 12
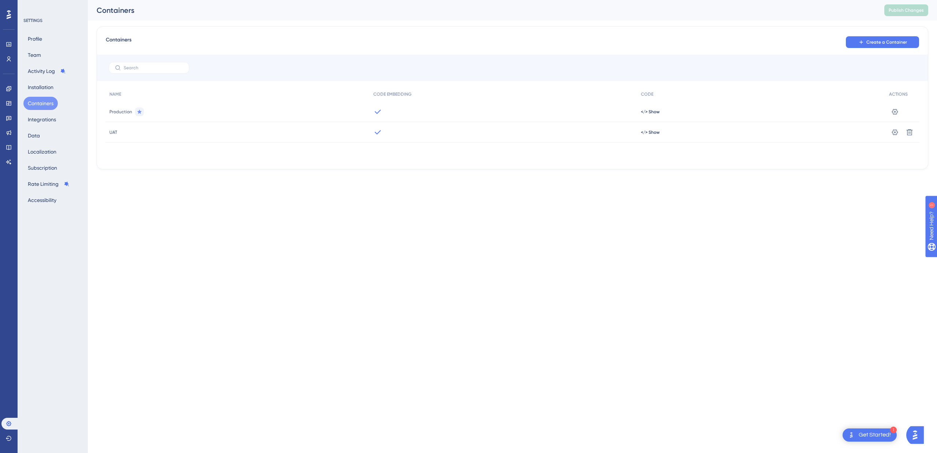
click at [134, 127] on div "UAT" at bounding box center [238, 132] width 264 height 21
click at [104, 131] on div "Containers Create a Container NAME CODE EMBEDDING CODE ACTIONS Production </> S…" at bounding box center [513, 97] width 832 height 143
click at [43, 119] on button "Integrations" at bounding box center [41, 119] width 37 height 13
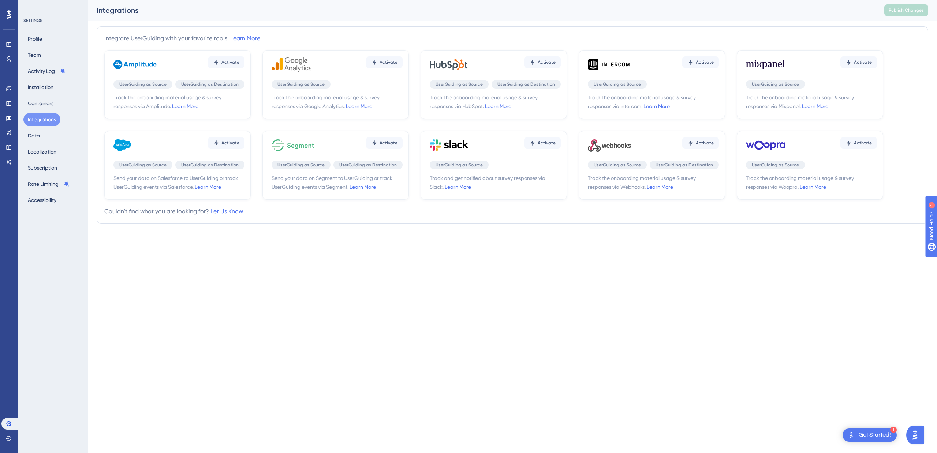
click at [48, 125] on button "Integrations" at bounding box center [41, 119] width 37 height 13
click at [45, 134] on div "Profile Team Activity Log Installation Containers Integrations Data Localizatio…" at bounding box center [52, 119] width 59 height 174
click at [23, 136] on button "Data" at bounding box center [33, 135] width 21 height 13
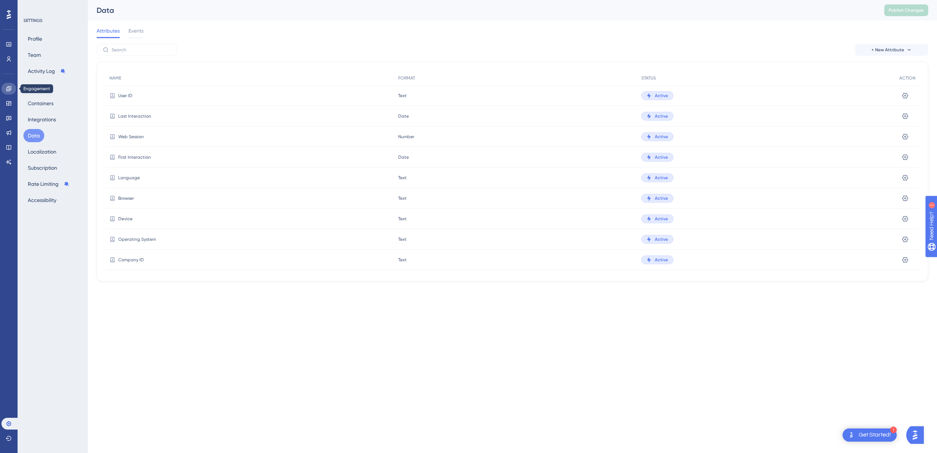
click at [8, 92] on link at bounding box center [8, 89] width 15 height 12
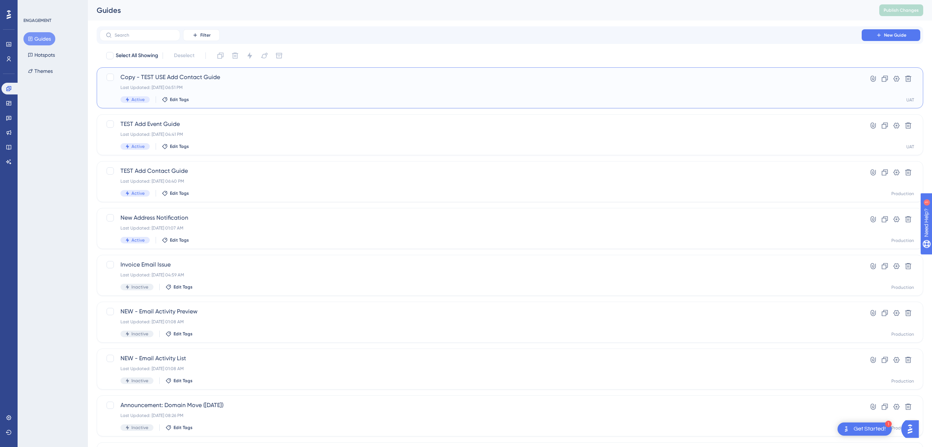
click at [227, 90] on div "Last Updated: Aug 28 2025, 06:51 PM" at bounding box center [480, 88] width 720 height 6
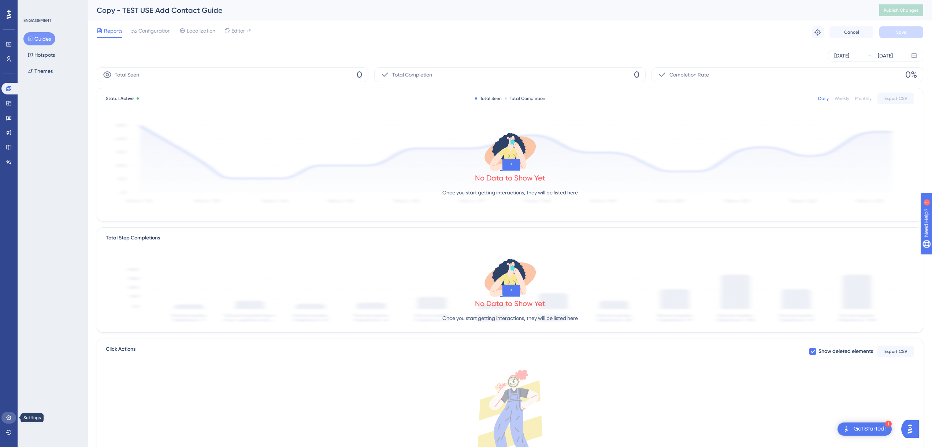
click at [10, 416] on icon at bounding box center [9, 418] width 6 height 6
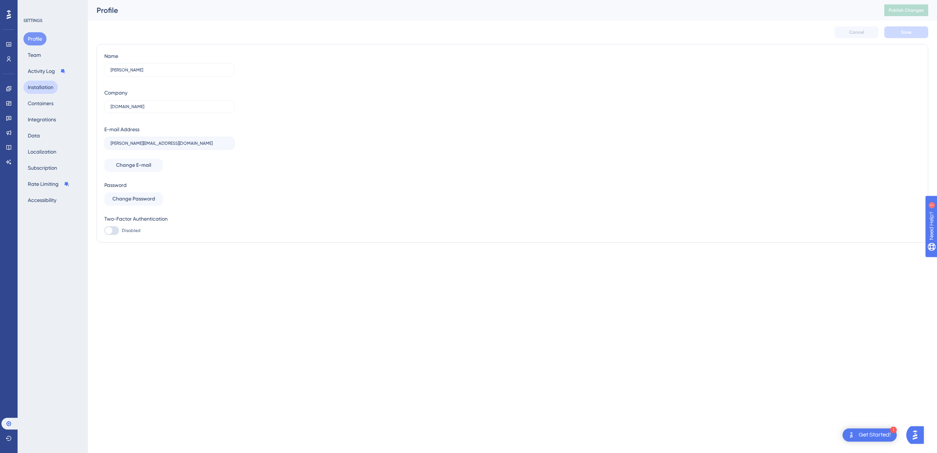
click at [47, 87] on button "Installation" at bounding box center [40, 87] width 34 height 13
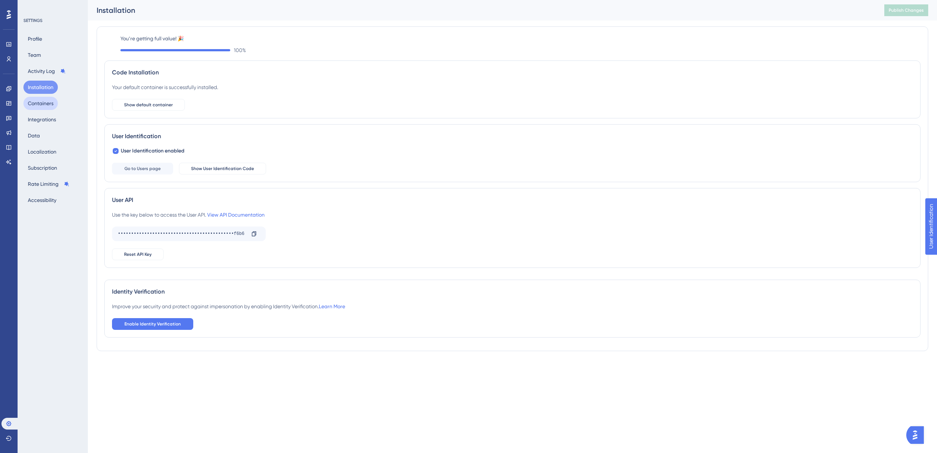
click at [44, 105] on button "Containers" at bounding box center [40, 103] width 34 height 13
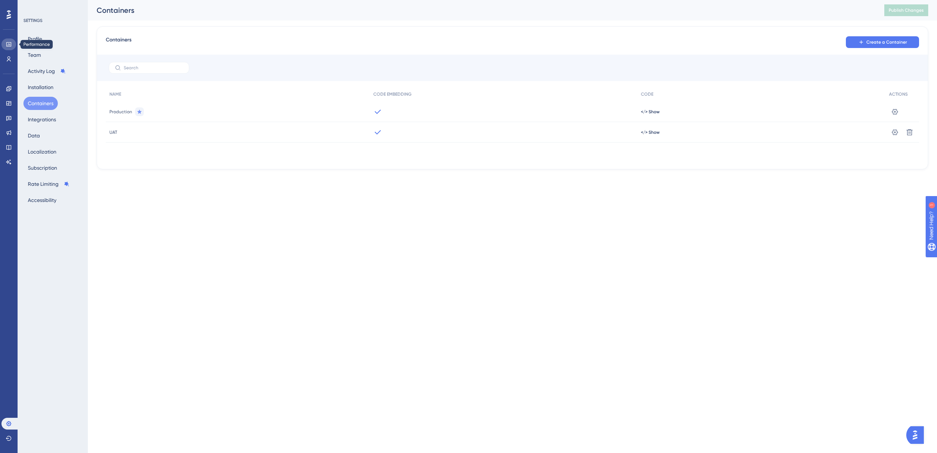
click at [7, 44] on icon at bounding box center [9, 44] width 6 height 6
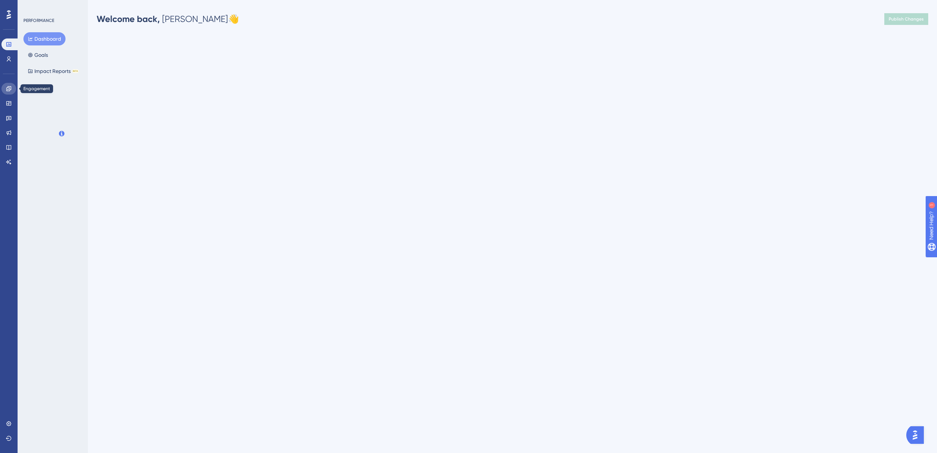
click at [13, 91] on link at bounding box center [8, 89] width 15 height 12
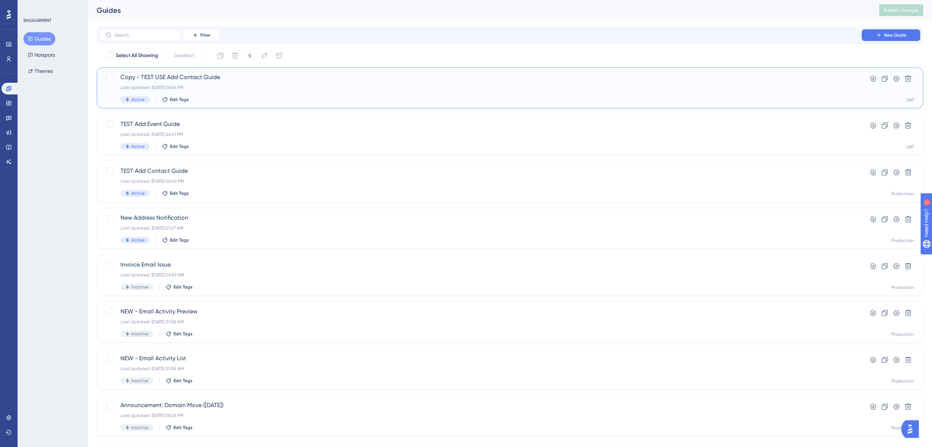
click at [177, 88] on div "Last Updated: Aug 28 2025, 06:56 PM" at bounding box center [480, 88] width 720 height 6
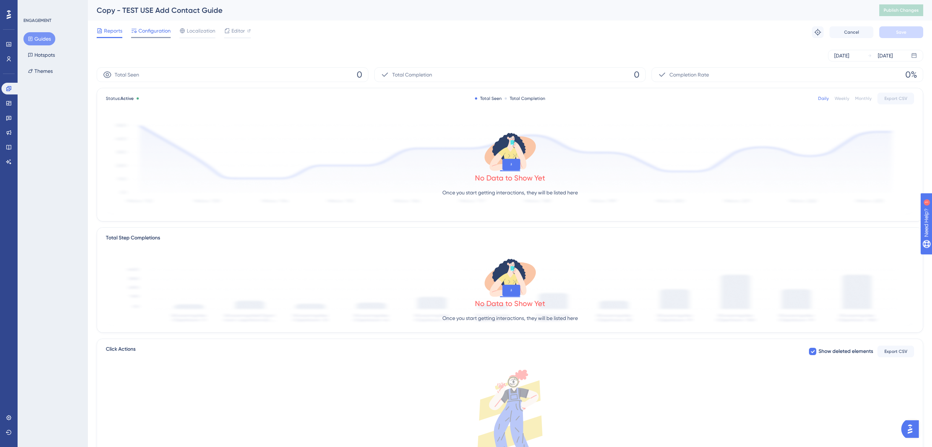
click at [155, 30] on span "Configuration" at bounding box center [154, 30] width 32 height 9
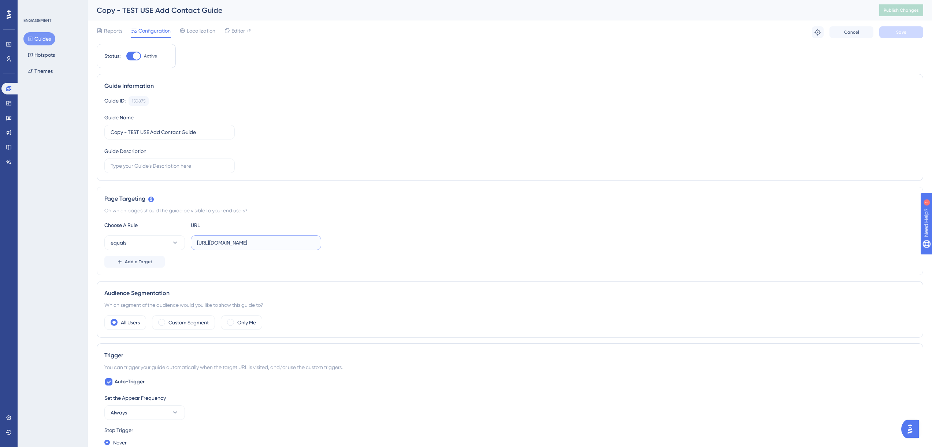
click at [284, 243] on input "https://icy-desert-045d76c0f.1.azurestaticapps.net/contacts" at bounding box center [256, 243] width 118 height 8
drag, startPoint x: 263, startPoint y: 241, endPoint x: 345, endPoint y: 249, distance: 81.6
click at [345, 249] on div "equals https://icy-desert-045d76c0f.1.azurestaticapps.net/contacts" at bounding box center [509, 242] width 811 height 15
click at [289, 245] on input "https://icy-desert-045d76c0f.1.azurestaticapps.net/contacts" at bounding box center [256, 243] width 118 height 8
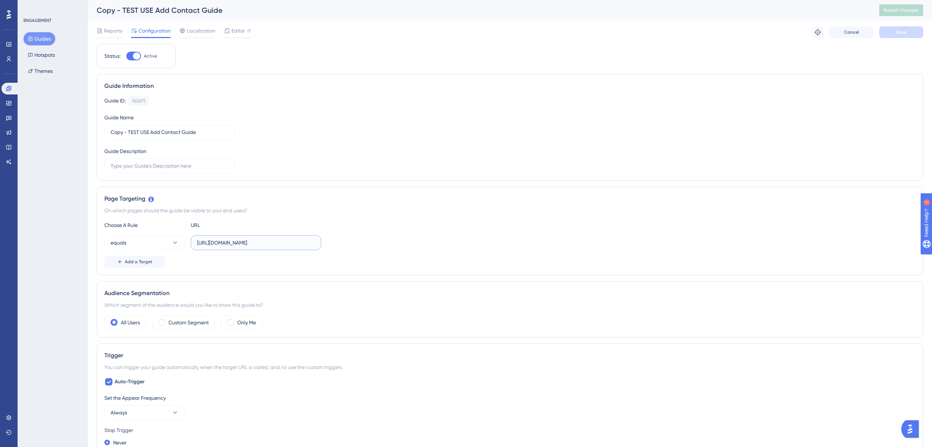
click at [298, 245] on input "https://icy-desert-045d76c0f.1.azurestaticapps.net/contacts" at bounding box center [256, 243] width 118 height 8
click at [456, 167] on div "Guide ID: 150875 Copy Guide Name Copy - TEST USE Add Contact Guide Guide Descri…" at bounding box center [509, 134] width 811 height 77
click at [42, 38] on button "Guides" at bounding box center [39, 38] width 32 height 13
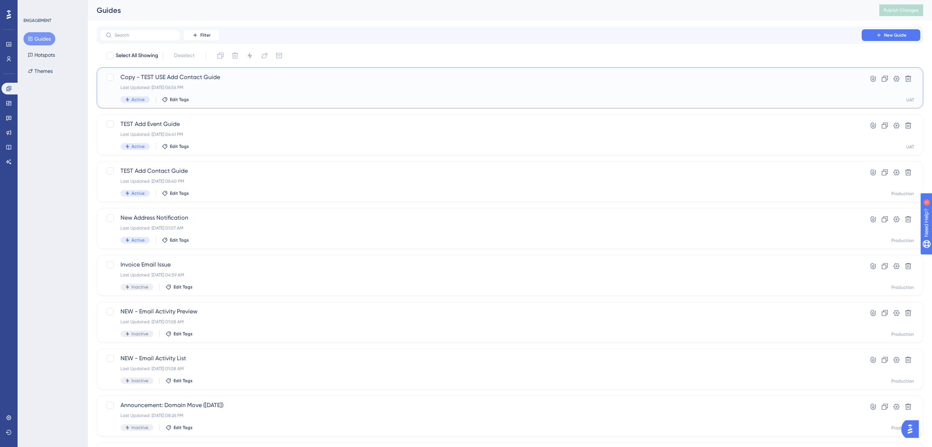
click at [206, 94] on div "Copy - TEST USE Add Contact Guide Last Updated: Aug 28 2025, 06:56 PM Active Ed…" at bounding box center [480, 88] width 720 height 30
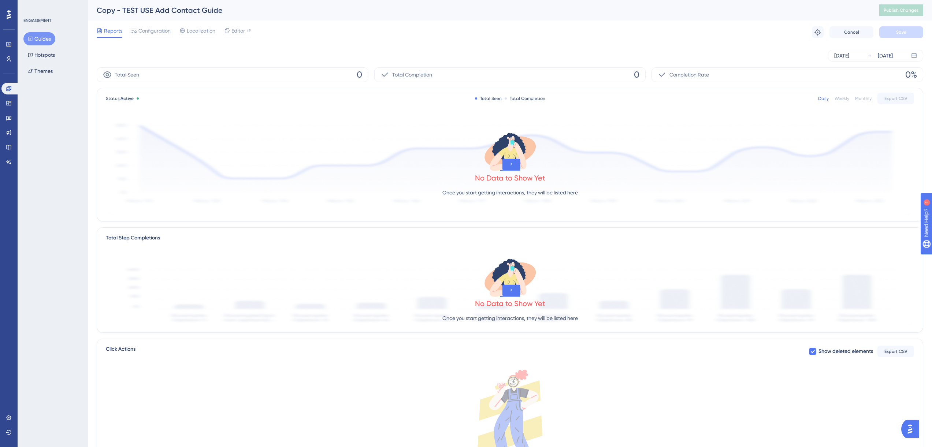
click at [705, 75] on span "Completion Rate" at bounding box center [689, 74] width 40 height 9
click at [893, 57] on div "Aug 28 2025" at bounding box center [885, 55] width 15 height 9
click at [725, 183] on button "27" at bounding box center [724, 177] width 12 height 12
click at [878, 198] on button "Apply" at bounding box center [892, 202] width 37 height 12
click at [142, 25] on div "Reports Configuration Localization Editor Troubleshoot Cancel Save" at bounding box center [510, 32] width 826 height 23
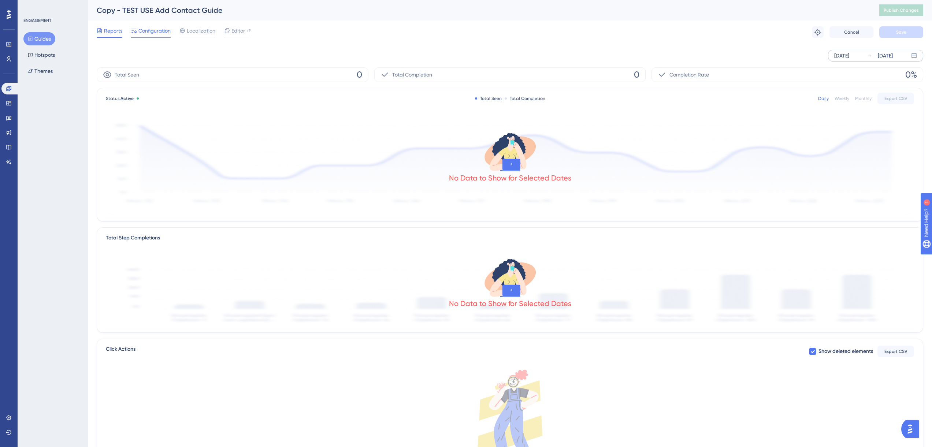
click at [146, 37] on div at bounding box center [151, 37] width 40 height 1
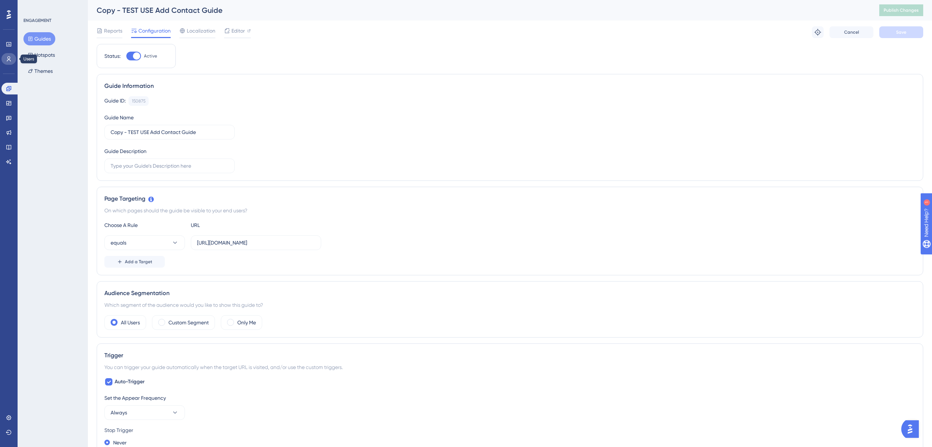
click at [11, 60] on icon at bounding box center [9, 59] width 6 height 6
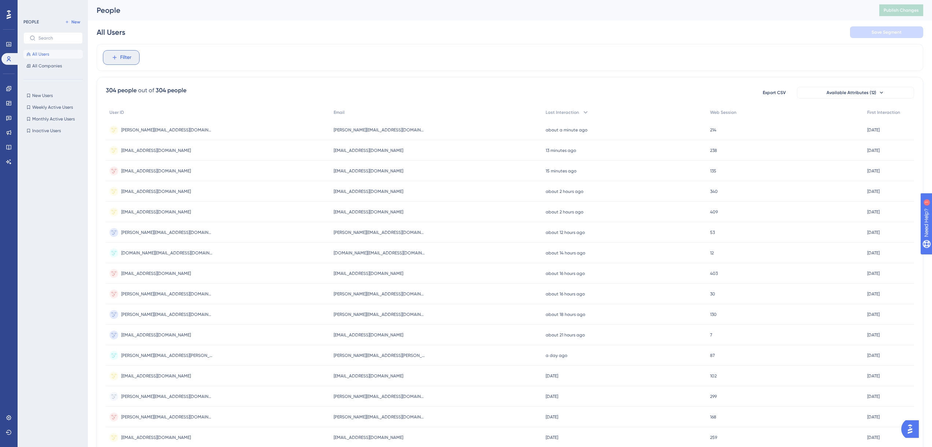
click at [123, 60] on span "Filter" at bounding box center [125, 57] width 11 height 9
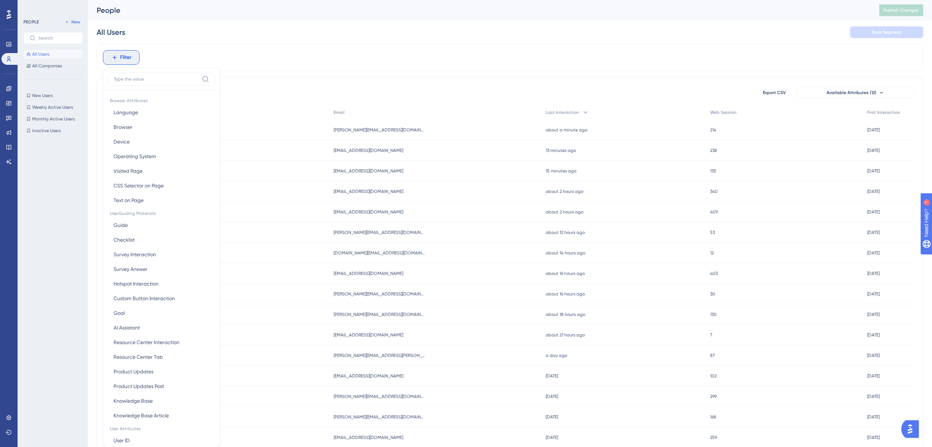
scroll to position [34, 0]
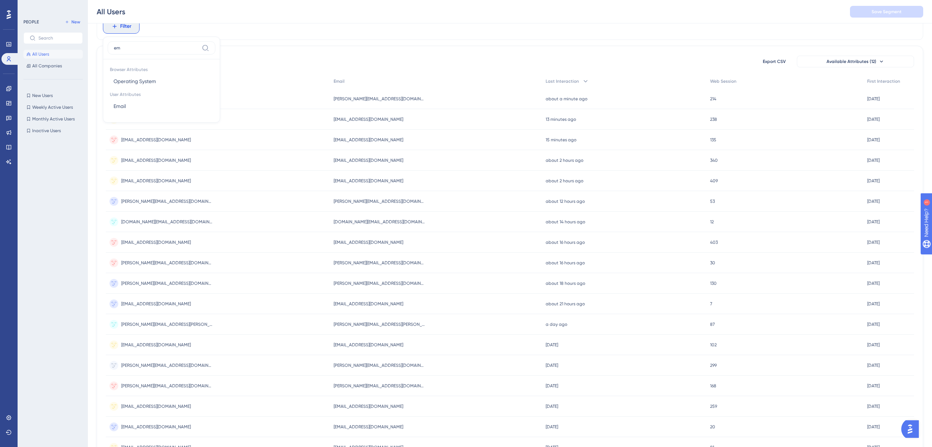
type input "em"
click at [42, 57] on button "All Users" at bounding box center [52, 54] width 59 height 9
click at [358, 121] on span "[EMAIL_ADDRESS][DOMAIN_NAME]" at bounding box center [369, 119] width 70 height 6
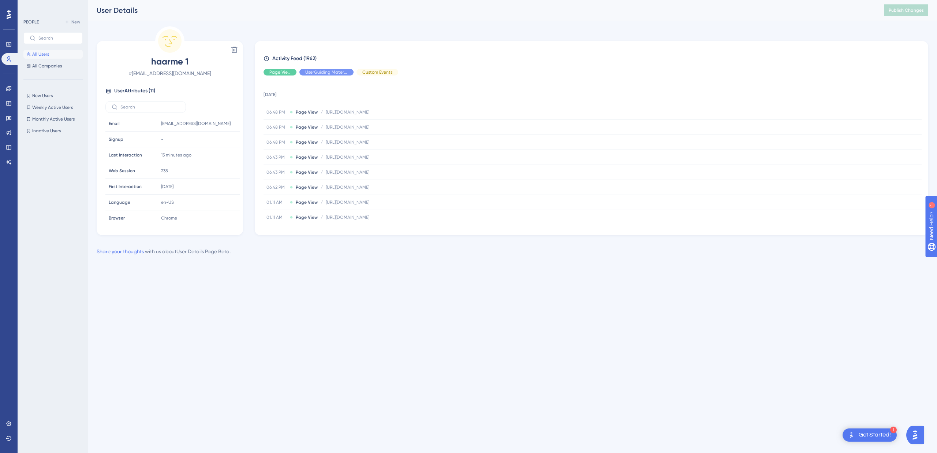
click at [49, 51] on button "All Users" at bounding box center [52, 54] width 59 height 9
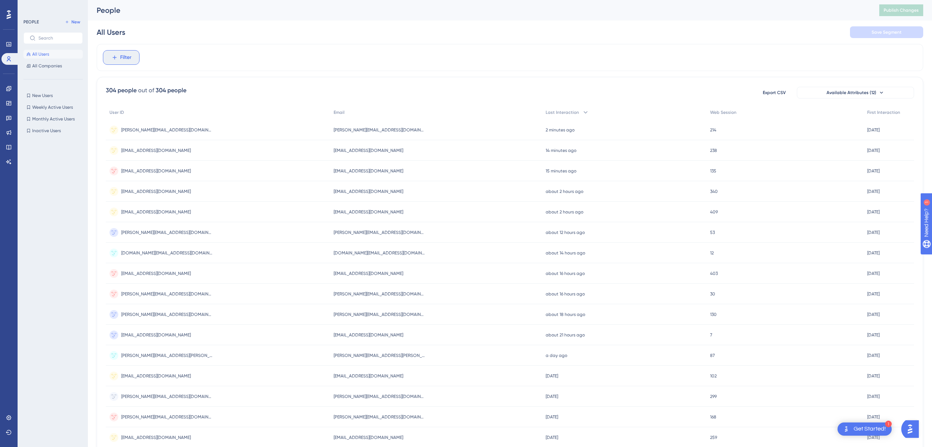
click at [127, 57] on span "Filter" at bounding box center [125, 57] width 11 height 9
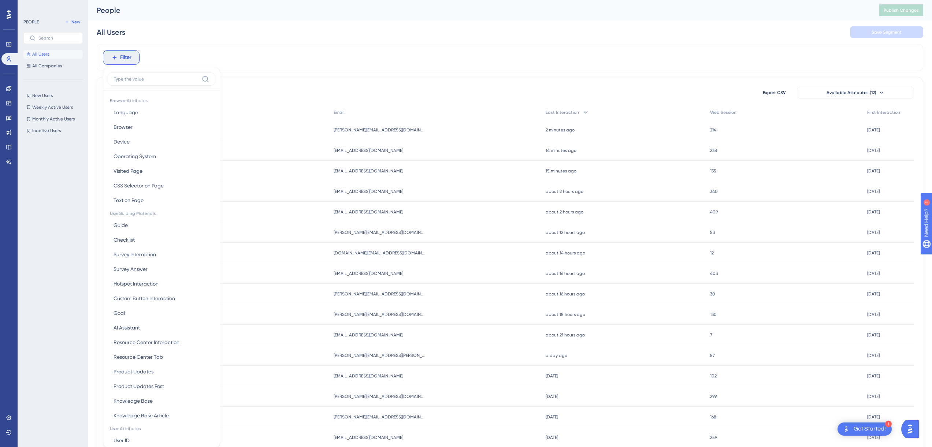
click at [363, 48] on div "Filter Browser Attributes Language Language Browser Browser Device Device Opera…" at bounding box center [510, 57] width 826 height 27
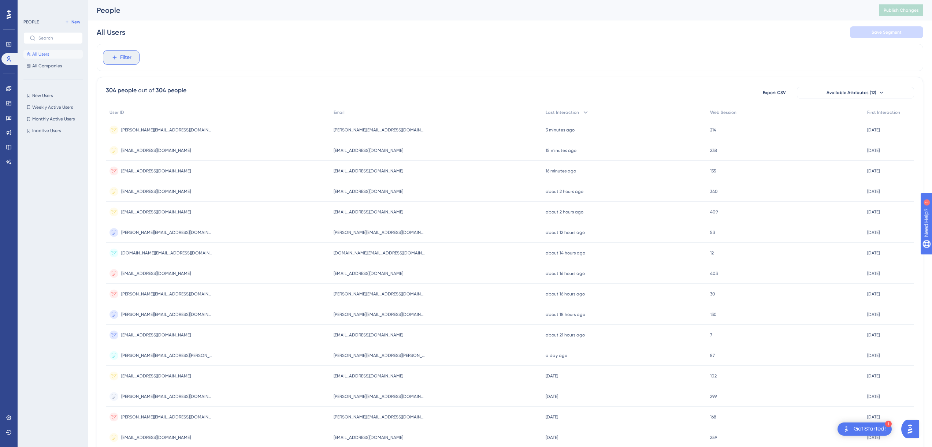
click at [114, 56] on icon at bounding box center [114, 58] width 4 height 4
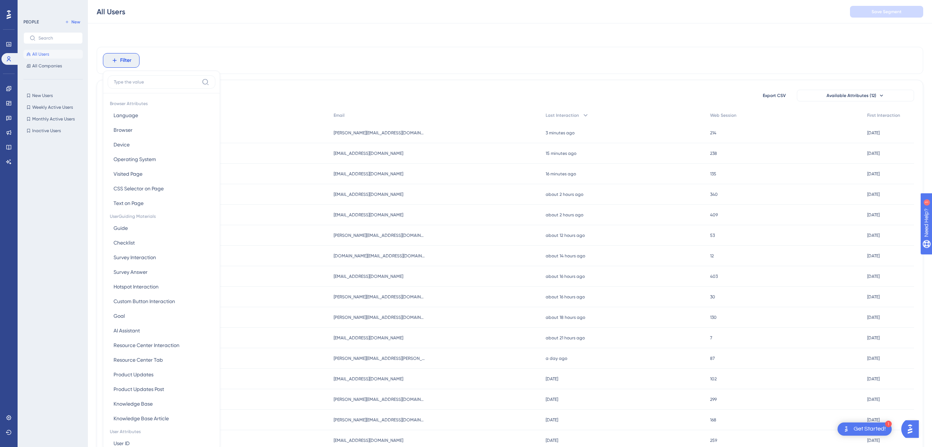
scroll to position [32, 0]
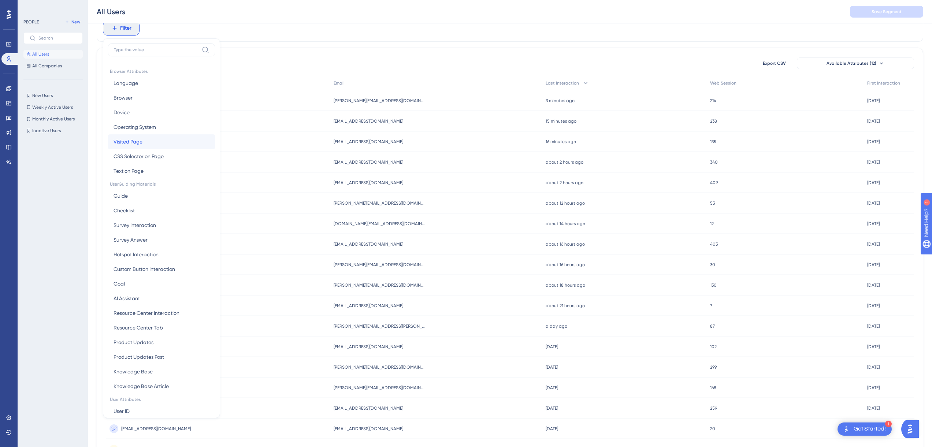
click at [142, 139] on span "Visited Page" at bounding box center [127, 141] width 29 height 9
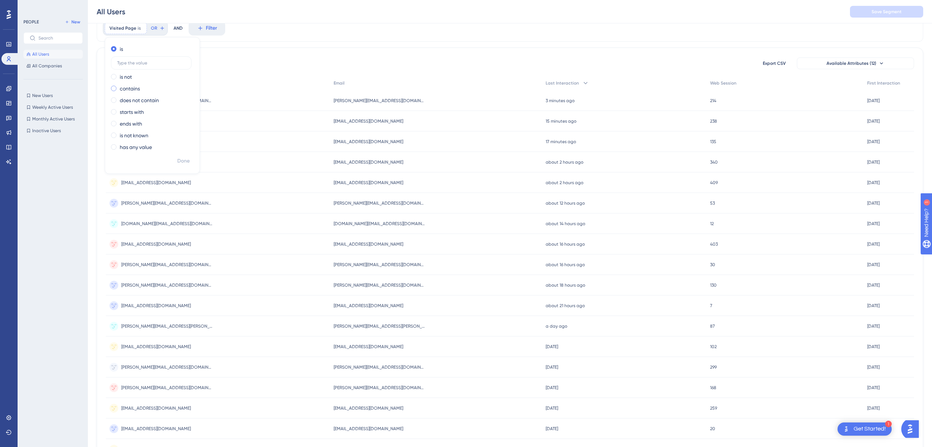
click at [130, 92] on label "contains" at bounding box center [130, 88] width 20 height 9
type input "icy"
click at [180, 162] on span "Done" at bounding box center [183, 161] width 12 height 9
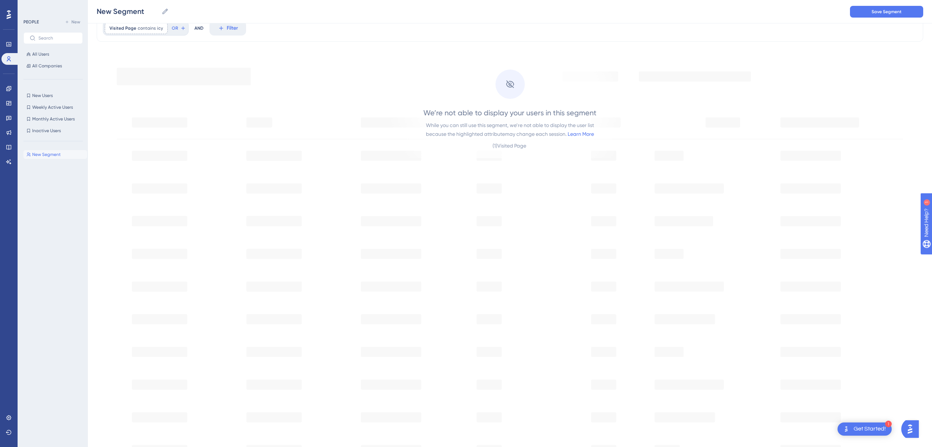
click at [507, 146] on div "( 1 ) Visited Page" at bounding box center [509, 145] width 35 height 9
click at [352, 85] on div "We’re not able to display your users in this segment While you can still use th…" at bounding box center [510, 272] width 826 height 449
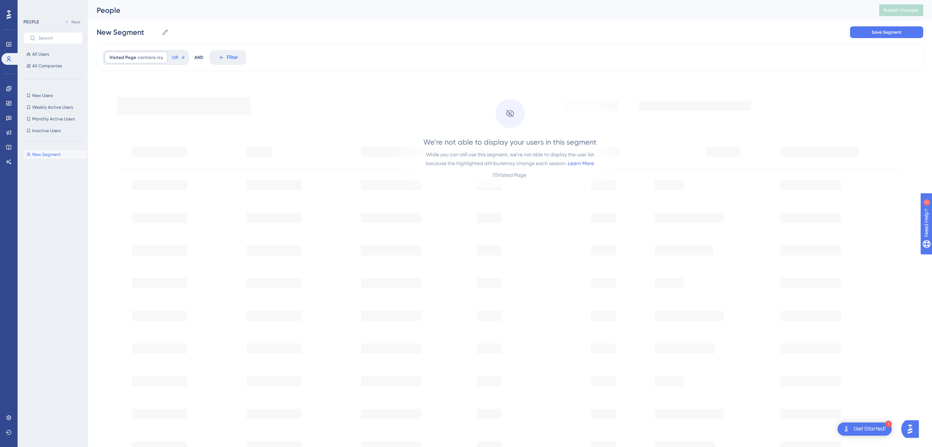
scroll to position [5, 0]
click at [104, 53] on div "Visited Page contains icy icy Remove OR" at bounding box center [146, 52] width 86 height 15
click at [131, 52] on span "Visited Page" at bounding box center [122, 52] width 27 height 6
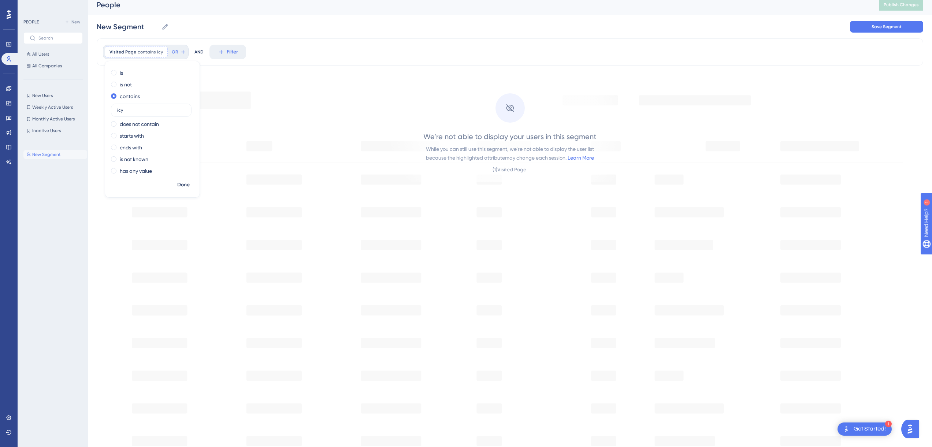
drag, startPoint x: 133, startPoint y: 112, endPoint x: 93, endPoint y: 106, distance: 39.9
click at [0, 0] on div "Performance Users Engagement Widgets Feedback Product Updates Knowledge Base AI…" at bounding box center [0, 0] width 0 height 0
click at [154, 55] on div "Visited Page contains icy icy Remove" at bounding box center [136, 52] width 63 height 12
click at [140, 109] on input "icy" at bounding box center [151, 110] width 68 height 5
click at [0, 0] on div "Performance Users Engagement Widgets Feedback Product Updates Knowledge Base AI…" at bounding box center [0, 0] width 0 height 0
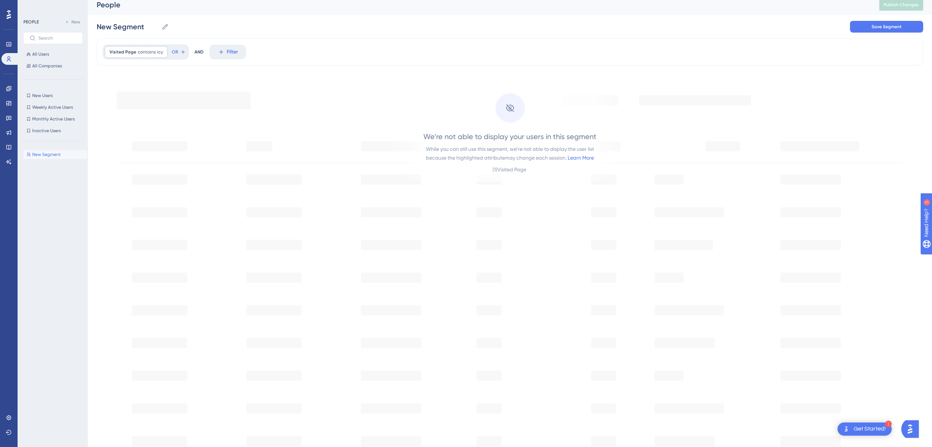
click at [129, 45] on div "Visited Page contains icy icy Remove OR" at bounding box center [146, 52] width 86 height 15
click at [131, 55] on div "Visited Page contains icy icy Remove" at bounding box center [136, 52] width 63 height 12
type input "icy-desert-045d76c0f.1.azurestaticapps.net"
click at [185, 186] on span "Done" at bounding box center [183, 184] width 12 height 9
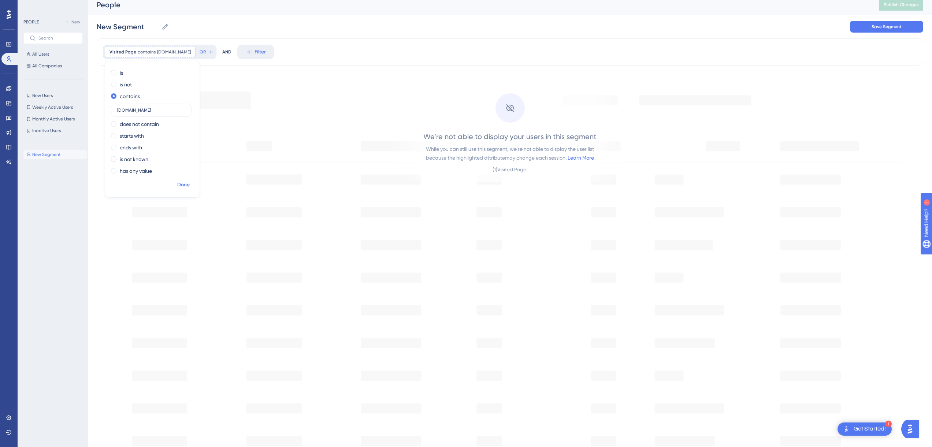
scroll to position [0, 0]
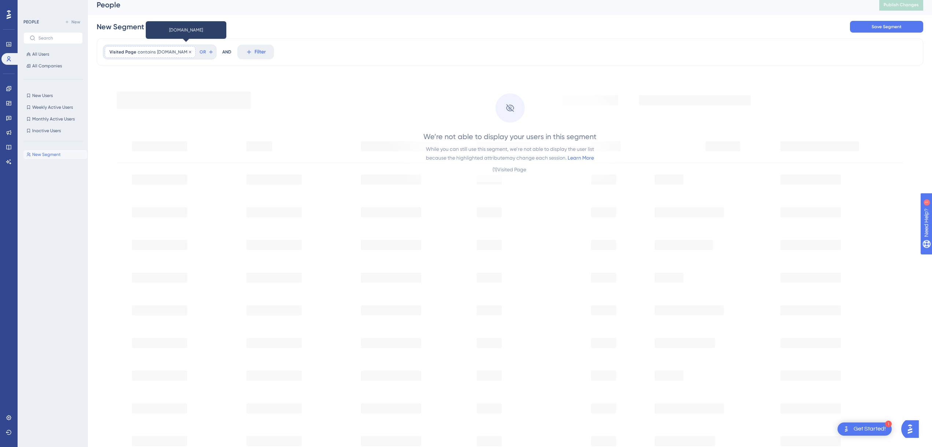
click at [191, 52] on span "icy-desert-045d76c0f.1.azurestaticapps.net" at bounding box center [174, 52] width 34 height 6
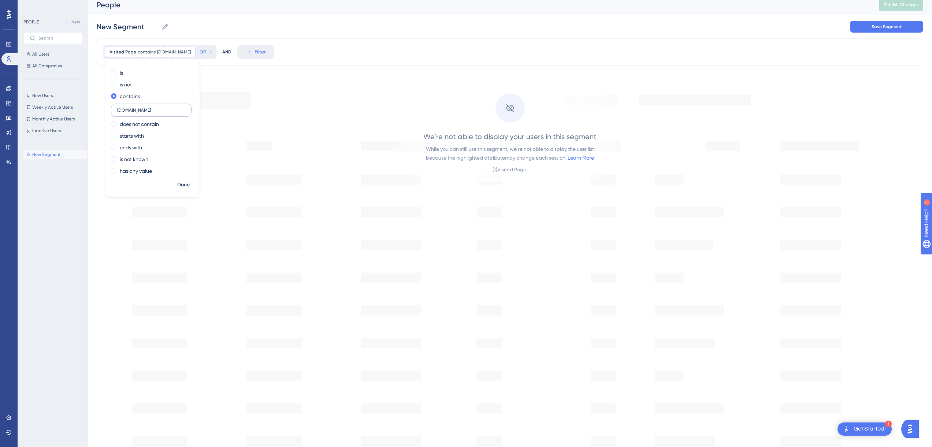
click at [157, 105] on label "icy-desert-045d76c0f.1.azurestaticapps.net" at bounding box center [151, 110] width 81 height 13
click at [157, 108] on input "icy-desert-045d76c0f.1.azurestaticapps.net" at bounding box center [151, 110] width 68 height 5
type input "dashboard"
click at [189, 191] on button "Done" at bounding box center [183, 184] width 21 height 13
click at [154, 55] on div "Visited Page contains dashboard dashboard Remove" at bounding box center [145, 52] width 80 height 12
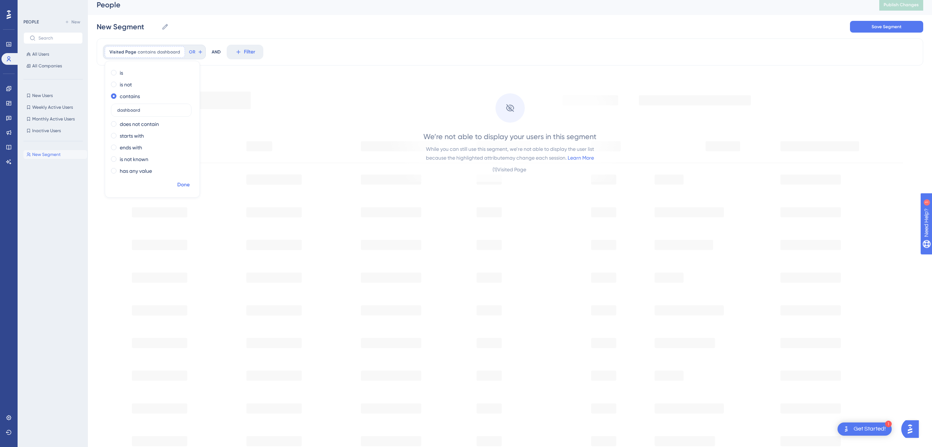
click at [186, 185] on span "Done" at bounding box center [183, 184] width 12 height 9
click at [152, 49] on span "contains" at bounding box center [147, 52] width 18 height 6
click at [309, 38] on div "New Segment New Segment Save Segment" at bounding box center [510, 26] width 826 height 23
click at [45, 59] on div "All Users All Companies" at bounding box center [52, 60] width 59 height 21
click at [46, 53] on span "All Users" at bounding box center [40, 54] width 17 height 6
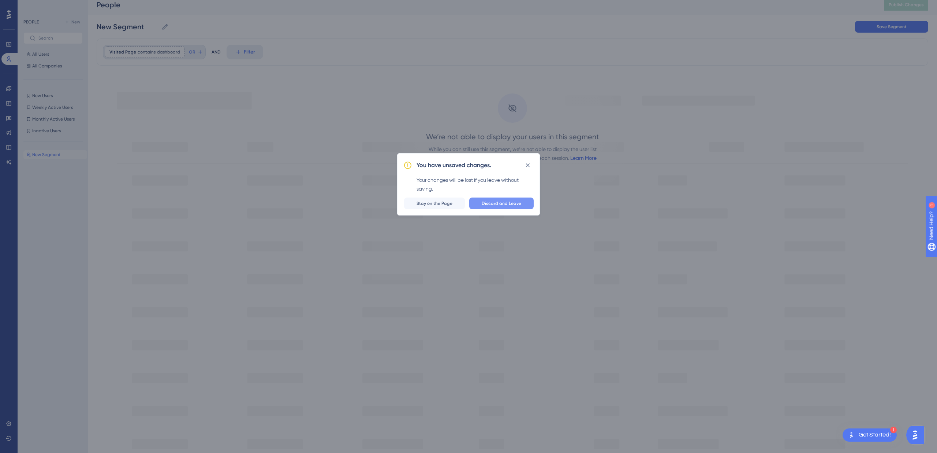
click at [484, 206] on span "Discard and Leave" at bounding box center [502, 203] width 40 height 6
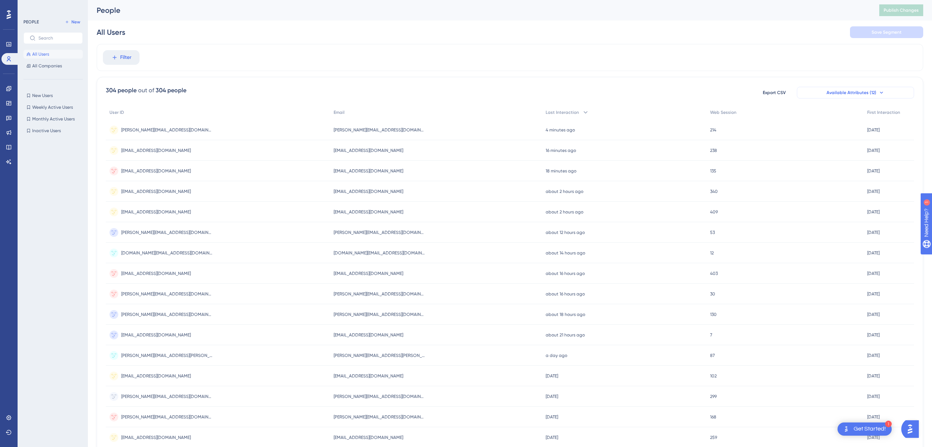
click at [856, 93] on span "Available Attributes (12)" at bounding box center [851, 93] width 50 height 6
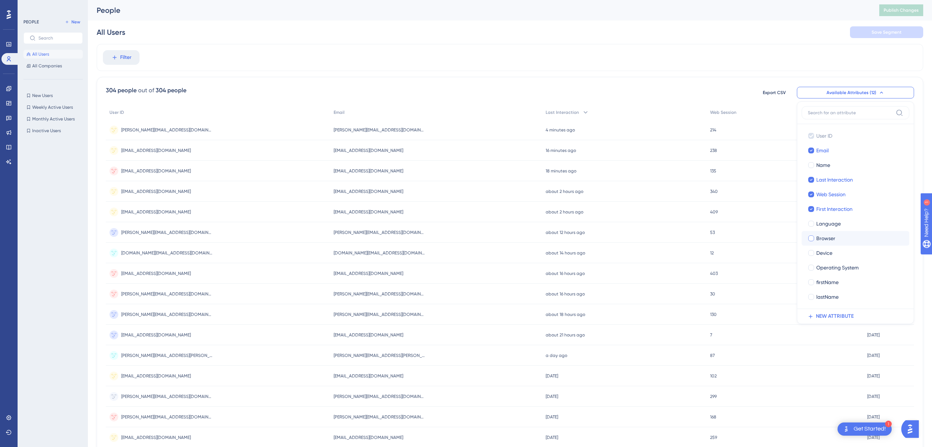
scroll to position [12, 0]
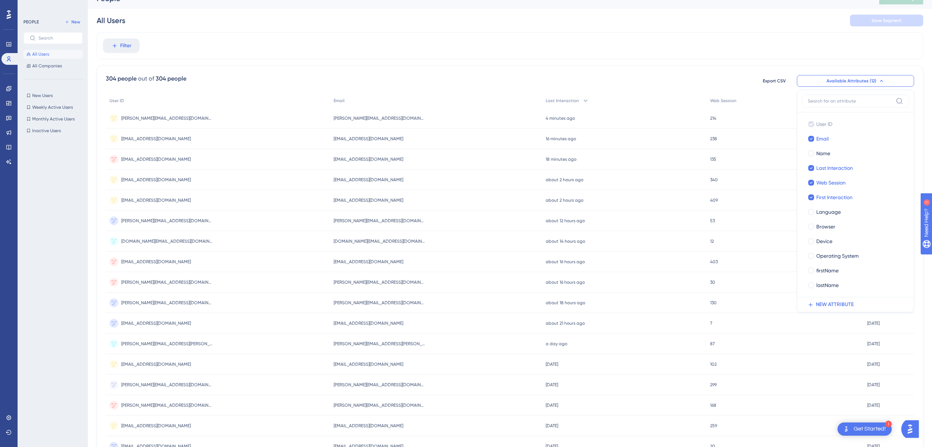
click at [595, 64] on div "Filter 304 people out of 304 people Export CSV Available Attributes (12) User I…" at bounding box center [510, 291] width 826 height 518
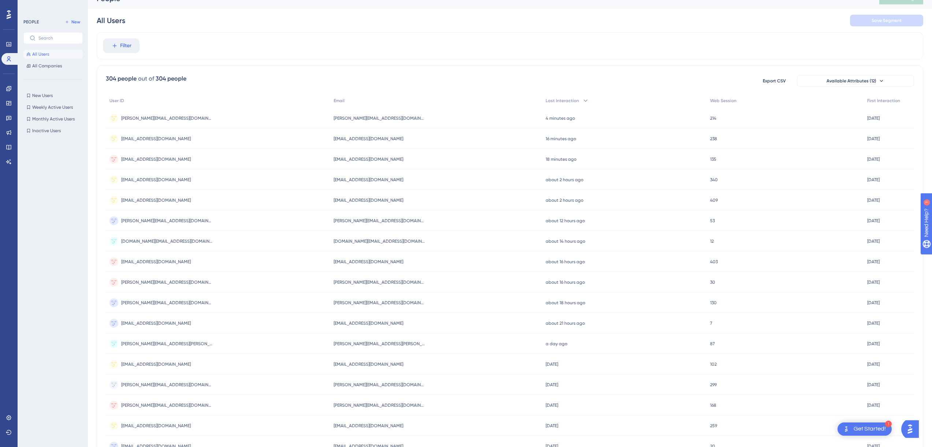
click at [161, 55] on div "Filter" at bounding box center [510, 45] width 826 height 27
click at [122, 47] on span "Filter" at bounding box center [125, 45] width 11 height 9
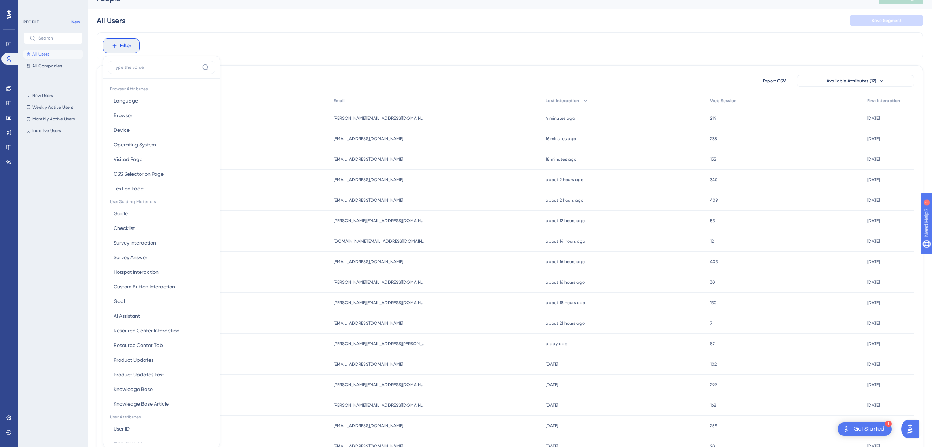
scroll to position [40, 0]
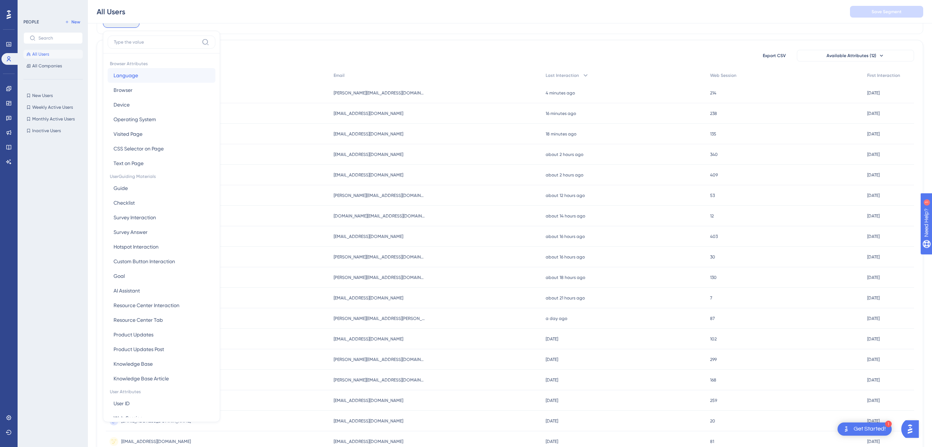
click at [139, 75] on button "Language Language" at bounding box center [162, 75] width 108 height 15
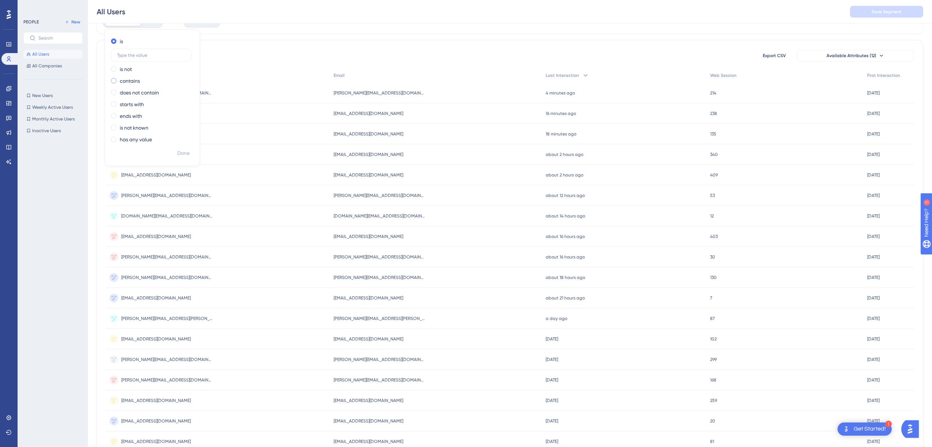
click at [134, 84] on label "contains" at bounding box center [130, 81] width 20 height 9
type input "en"
click at [175, 153] on button "Done" at bounding box center [183, 153] width 21 height 13
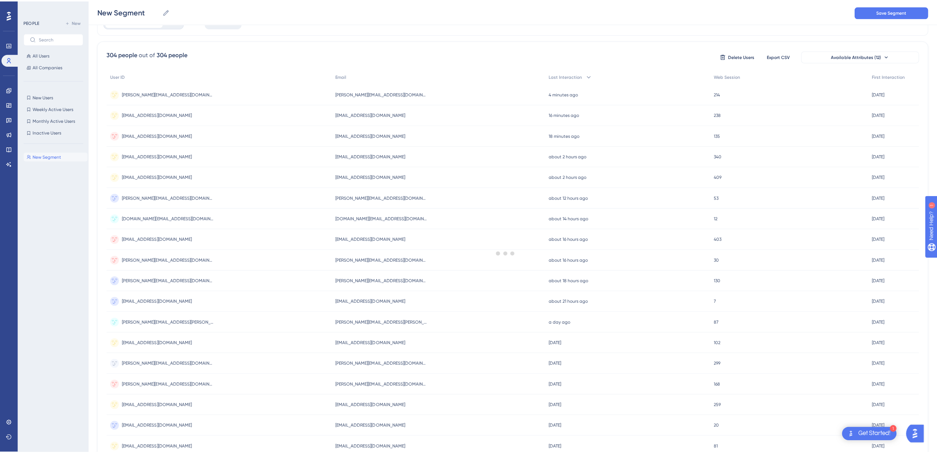
scroll to position [0, 0]
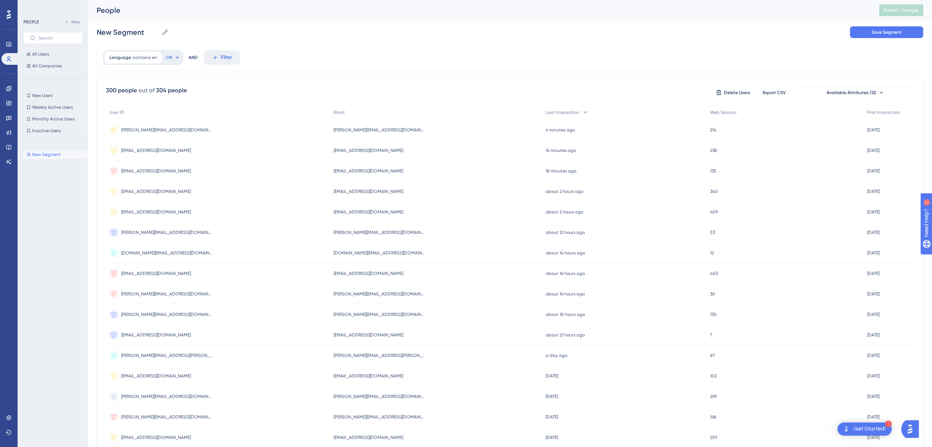
click at [333, 72] on div "Language contains en en Remove OR AND Filter 300 people out of 304 people Delet…" at bounding box center [510, 303] width 826 height 518
click at [569, 152] on time "16 minutes ago" at bounding box center [561, 150] width 30 height 5
